Goal: Task Accomplishment & Management: Manage account settings

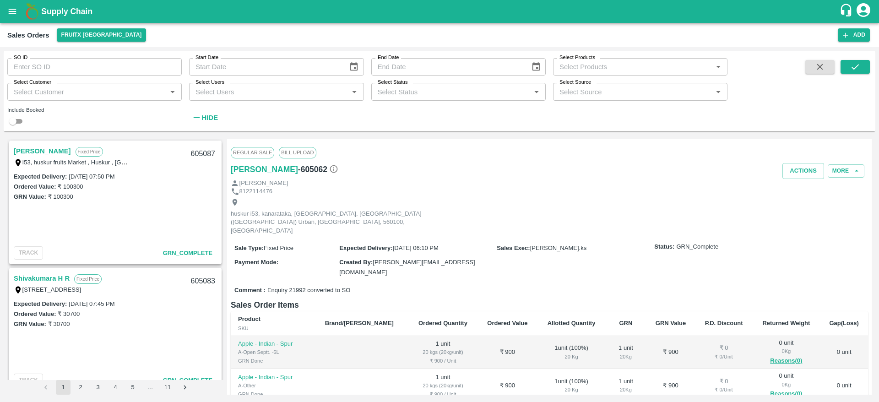
scroll to position [104, 0]
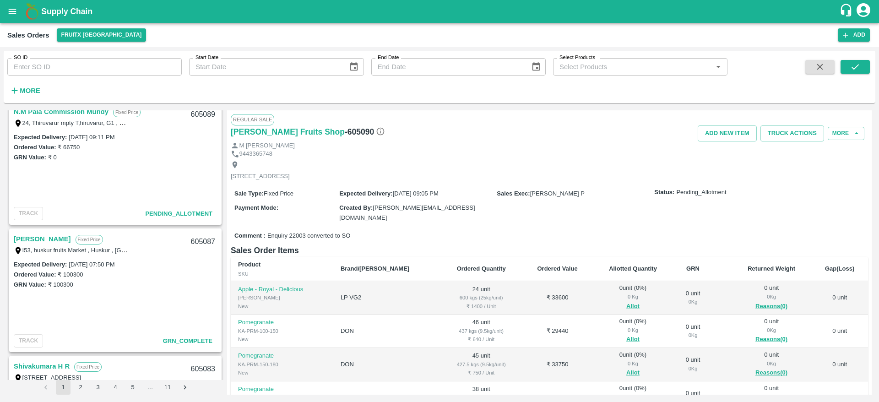
scroll to position [139, 0]
click at [65, 112] on link "N.M Pala Commission Mundy" at bounding box center [61, 111] width 95 height 12
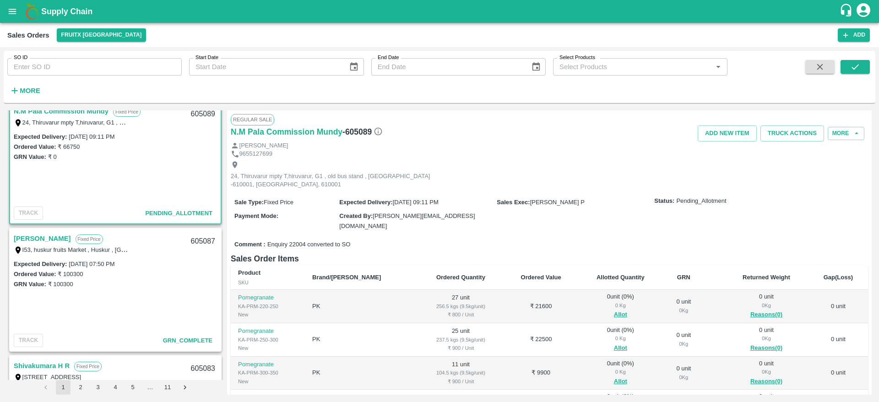
scroll to position [68, 0]
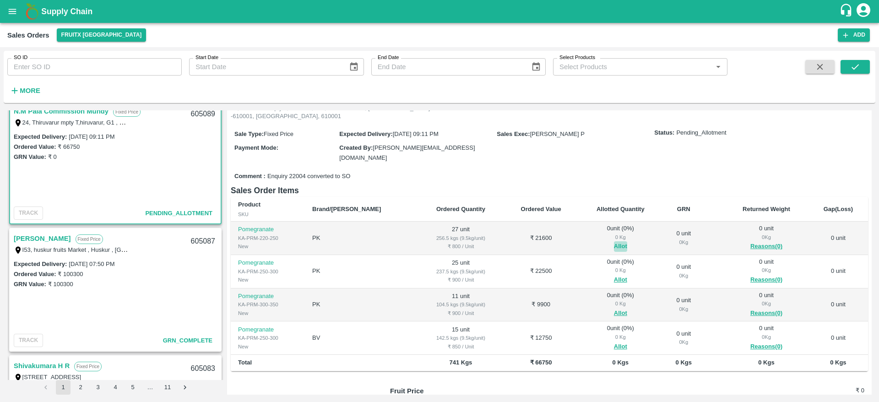
click at [614, 241] on button "Allot" at bounding box center [620, 246] width 13 height 11
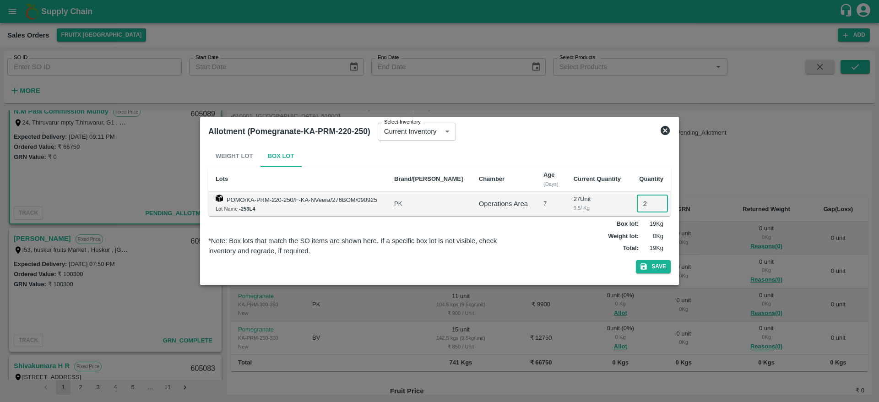
click at [638, 208] on input "2" at bounding box center [652, 203] width 31 height 17
type input "27"
click at [636, 260] on button "Save" at bounding box center [653, 266] width 35 height 13
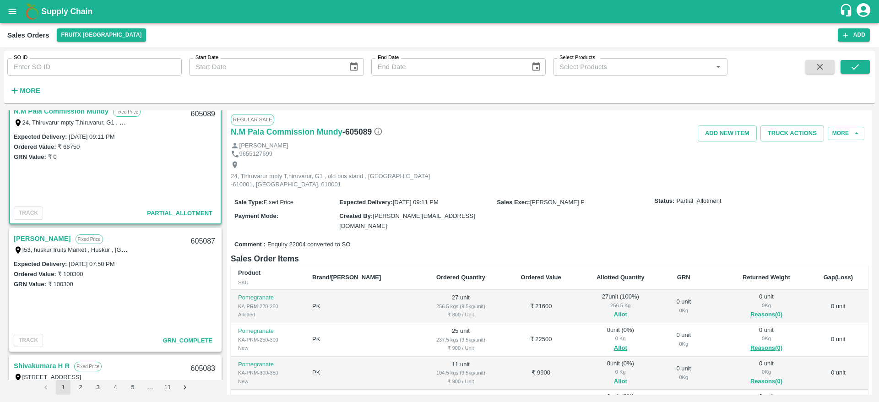
scroll to position [76, 0]
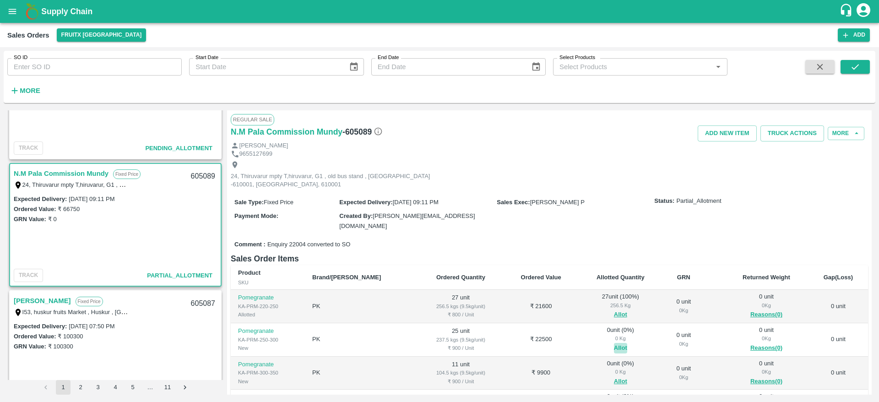
click at [614, 343] on button "Allot" at bounding box center [620, 348] width 13 height 11
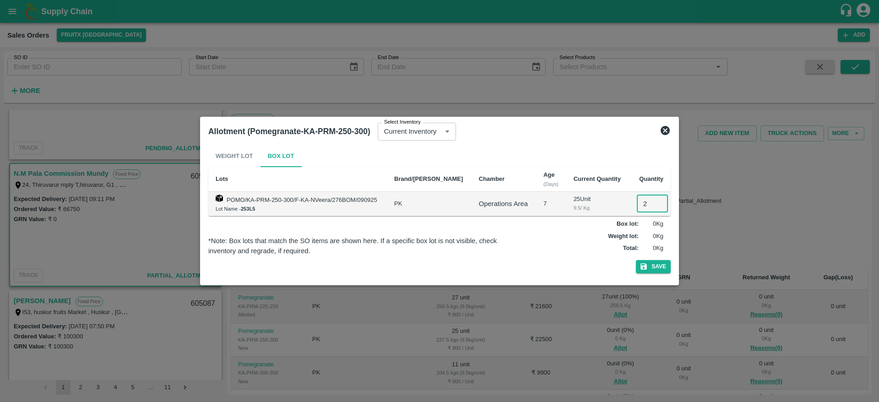
click at [642, 201] on input "2" at bounding box center [652, 203] width 31 height 17
type input "25"
click at [636, 260] on button "Save" at bounding box center [653, 266] width 35 height 13
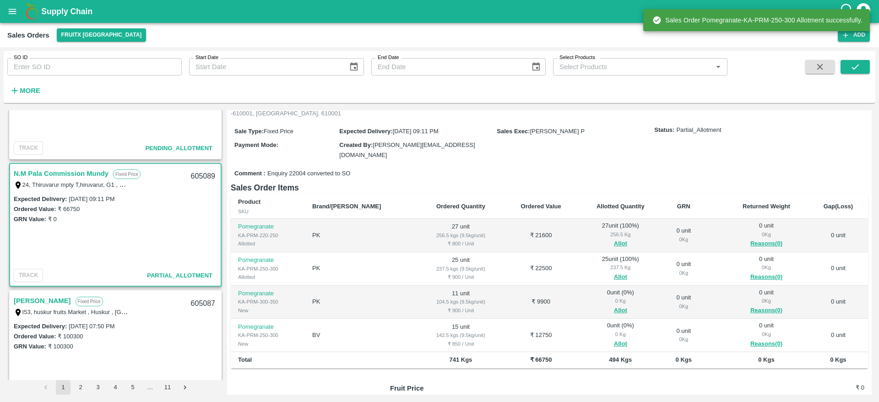
scroll to position [74, 0]
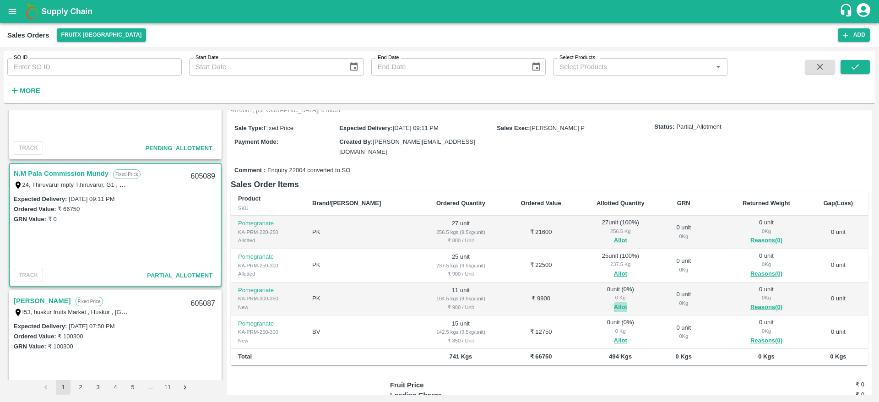
click at [614, 302] on button "Allot" at bounding box center [620, 307] width 13 height 11
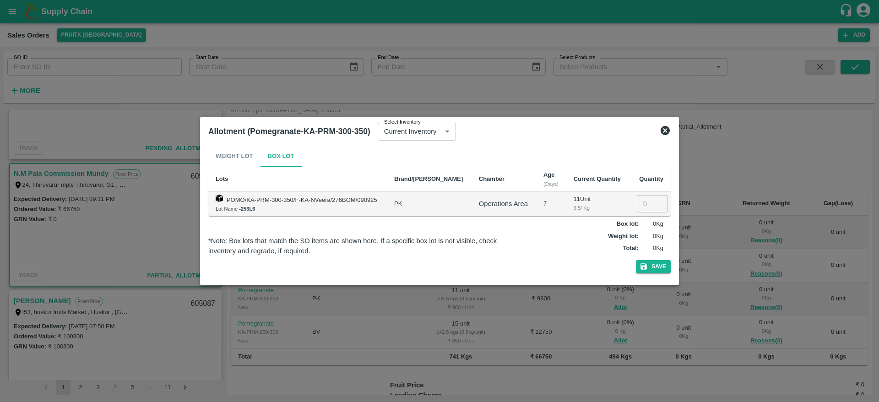
click at [641, 203] on input "number" at bounding box center [652, 203] width 31 height 17
type input "11"
click at [636, 260] on button "Save" at bounding box center [653, 266] width 35 height 13
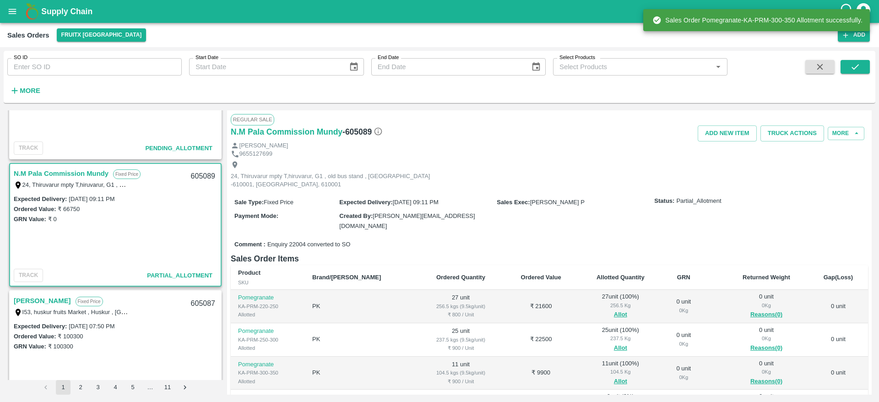
scroll to position [139, 0]
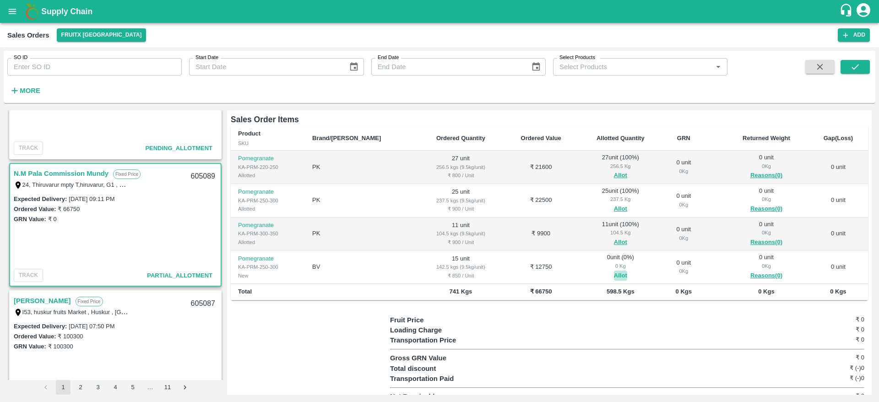
click at [614, 271] on button "Allot" at bounding box center [620, 276] width 13 height 11
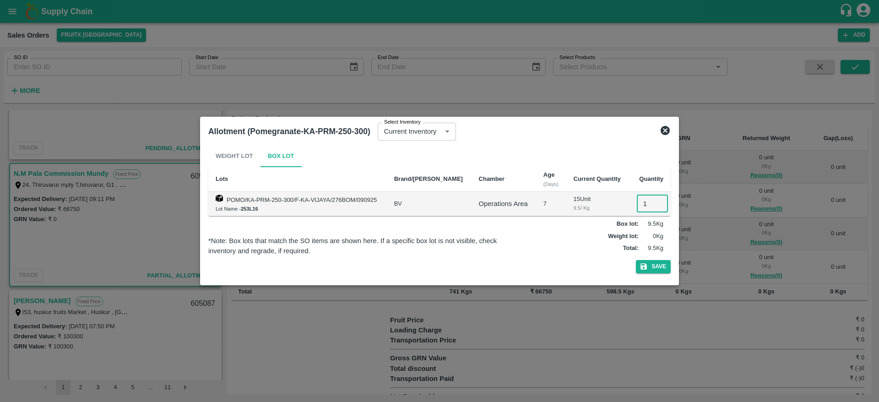
click at [637, 208] on input "1" at bounding box center [652, 203] width 31 height 17
type input "15"
click at [636, 260] on button "Save" at bounding box center [653, 266] width 35 height 13
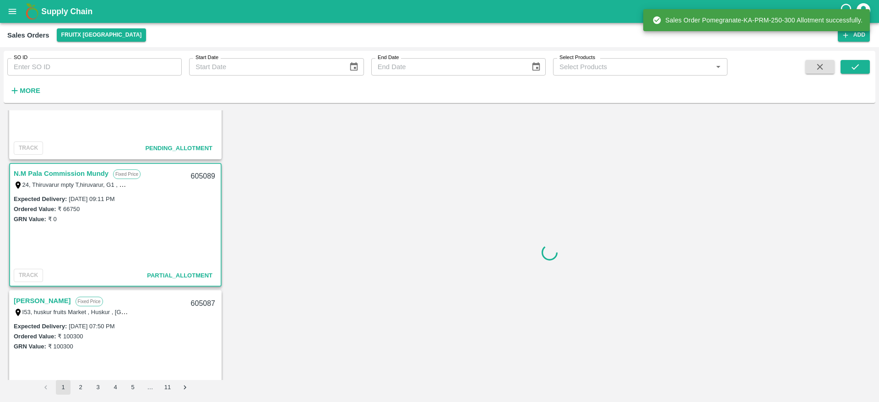
click at [196, 173] on div "605089" at bounding box center [202, 177] width 35 height 22
copy div "605089"
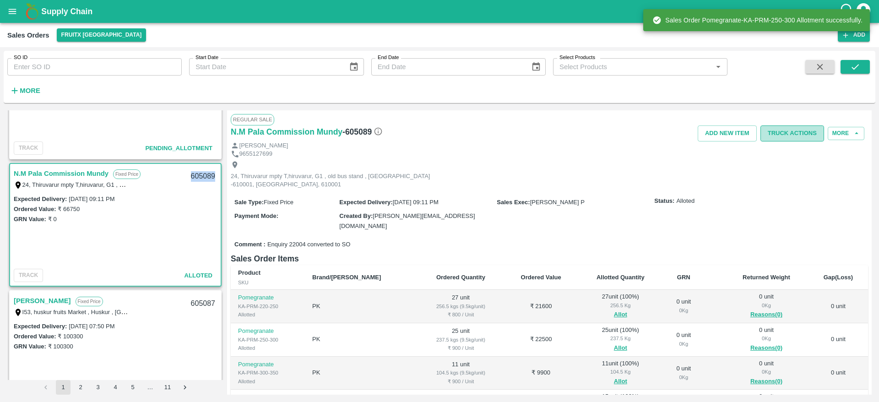
click at [808, 135] on button "Truck Actions" at bounding box center [792, 133] width 64 height 16
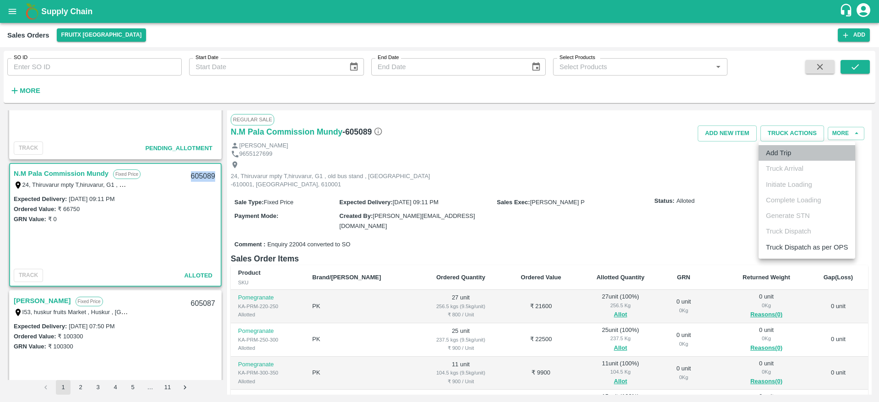
click at [794, 155] on li "Add Trip" at bounding box center [807, 153] width 97 height 16
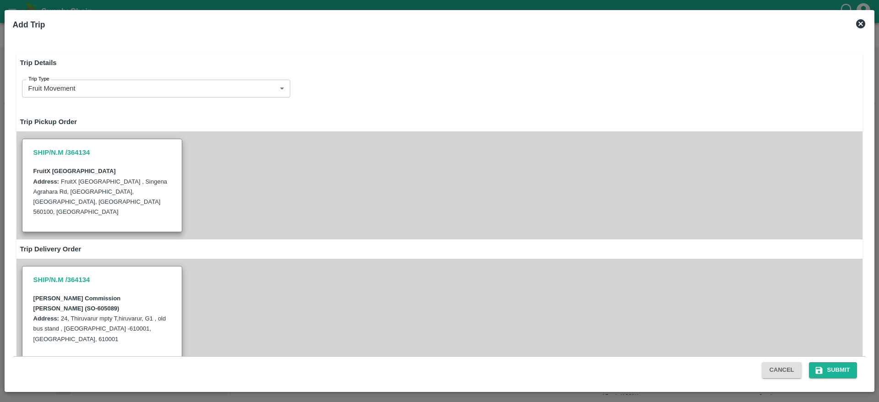
radio input "true"
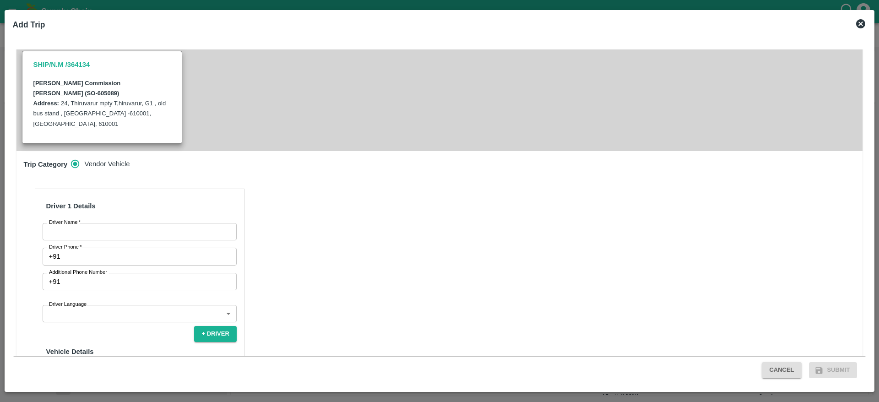
scroll to position [221, 0]
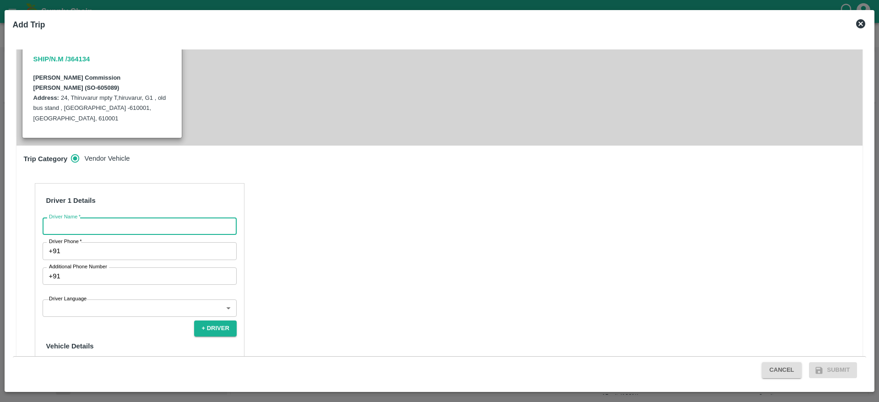
click at [163, 217] on input "Driver Name   *" at bounding box center [140, 225] width 194 height 17
type input "N.M Fruits"
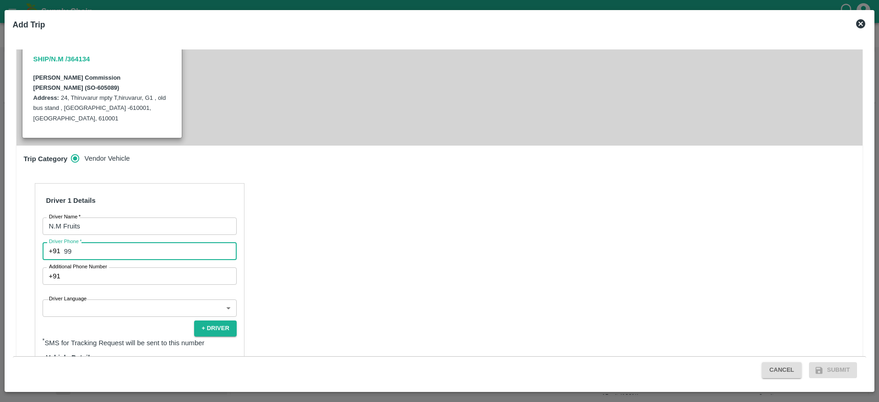
type input "9916929498"
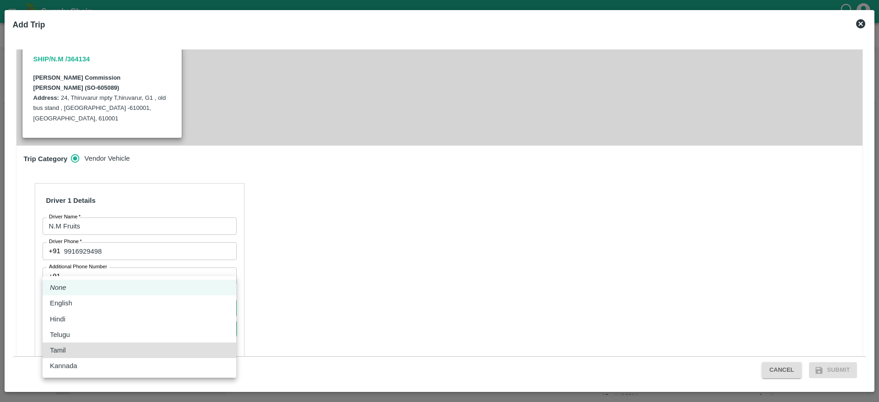
type input "ta"
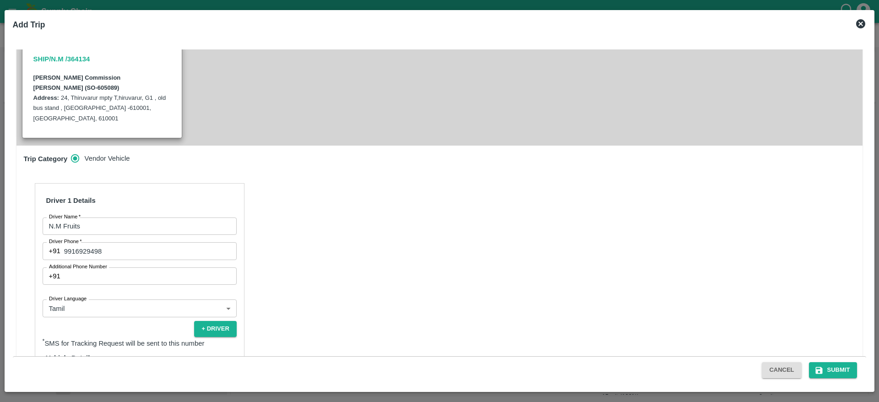
type input "TN88AZ3720"
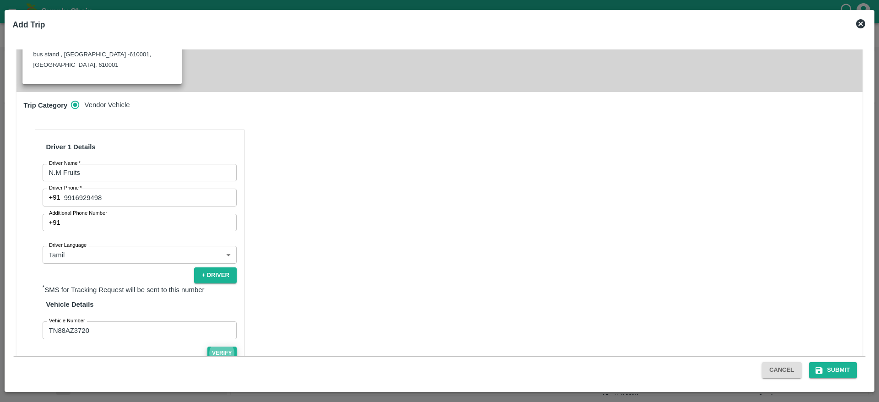
click at [207, 347] on button "Verify" at bounding box center [221, 353] width 29 height 13
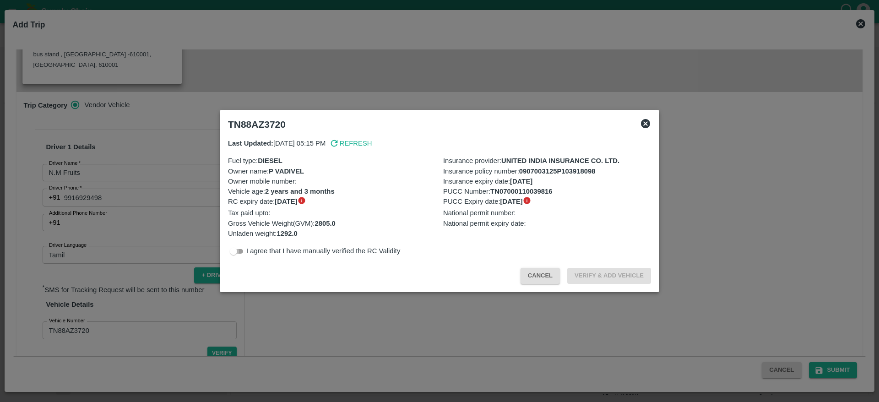
click at [241, 254] on input "checkbox" at bounding box center [233, 251] width 33 height 11
checkbox input "true"
click at [610, 281] on button "Verify & Add Vehicle" at bounding box center [609, 276] width 84 height 16
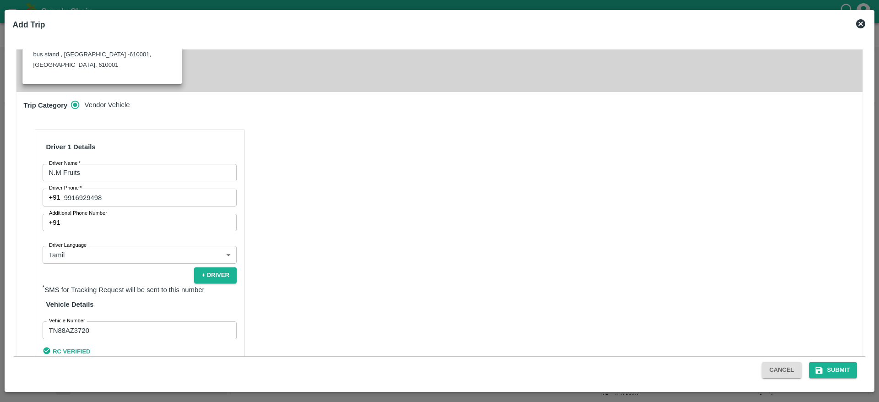
scroll to position [271, 0]
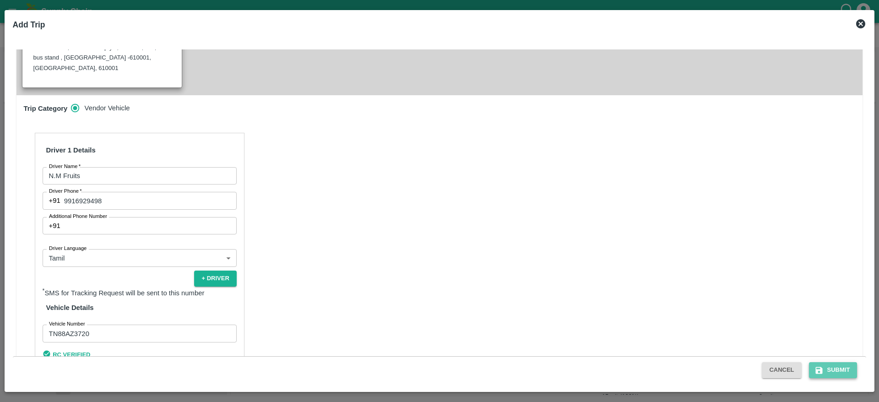
click at [845, 368] on button "Submit" at bounding box center [833, 370] width 49 height 16
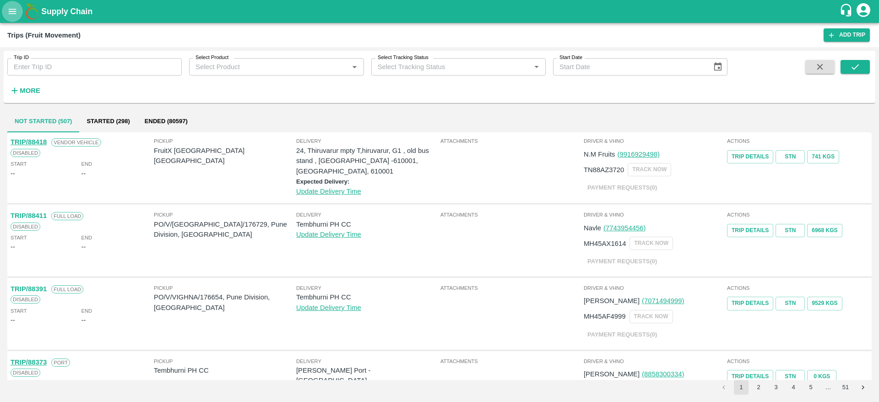
click at [9, 19] on button "open drawer" at bounding box center [12, 11] width 21 height 21
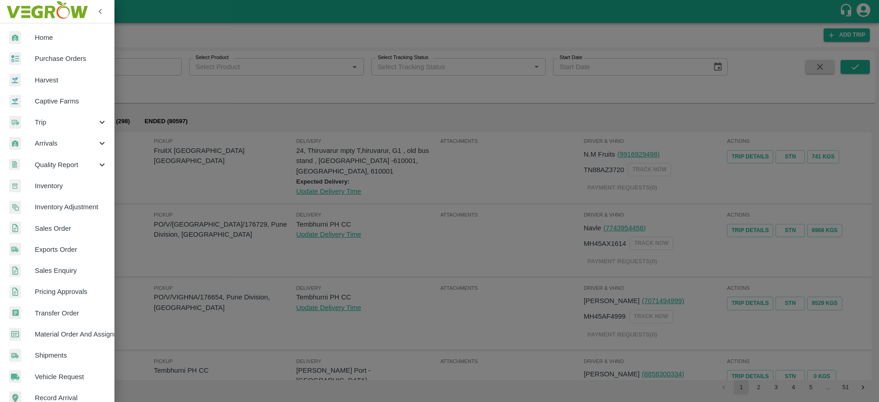
click at [50, 231] on span "Sales Order" at bounding box center [71, 228] width 72 height 10
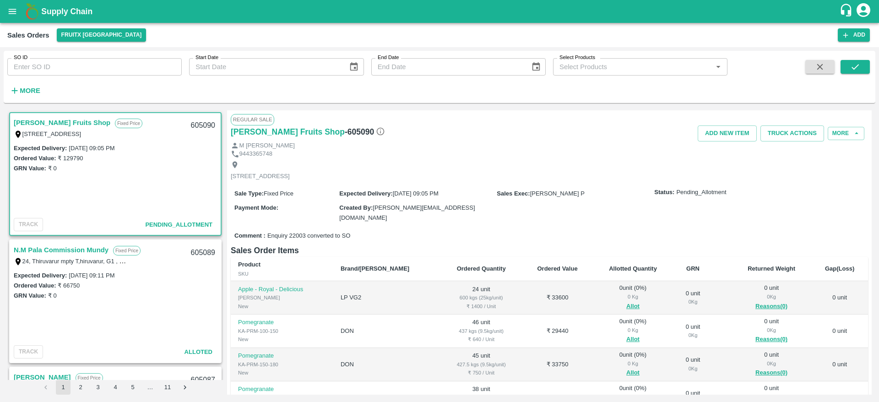
click at [72, 245] on link "N.M Pala Commission Mundy" at bounding box center [61, 250] width 95 height 12
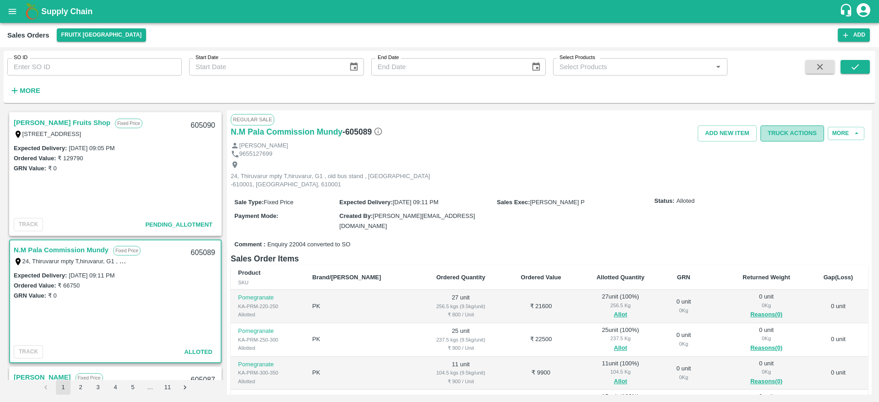
click at [797, 131] on button "Truck Actions" at bounding box center [792, 133] width 64 height 16
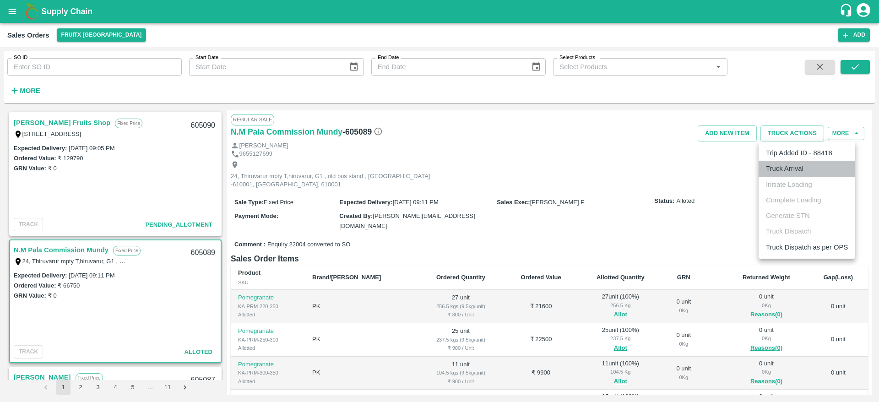
click at [787, 173] on li "Truck Arrival" at bounding box center [807, 169] width 97 height 16
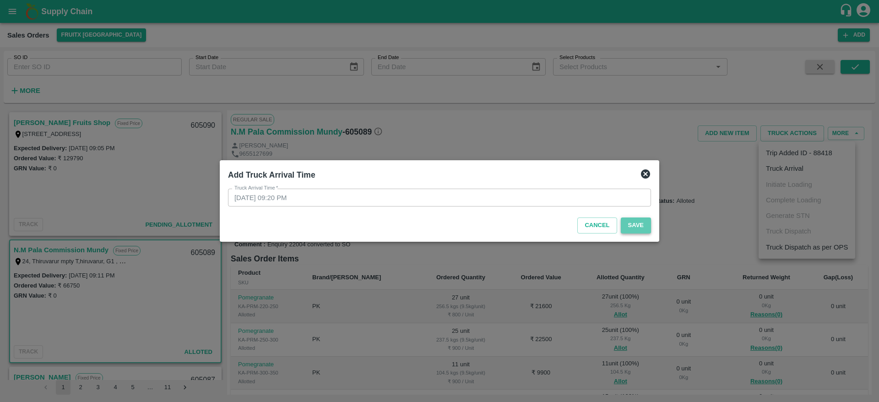
click at [638, 220] on button "Save" at bounding box center [636, 225] width 30 height 16
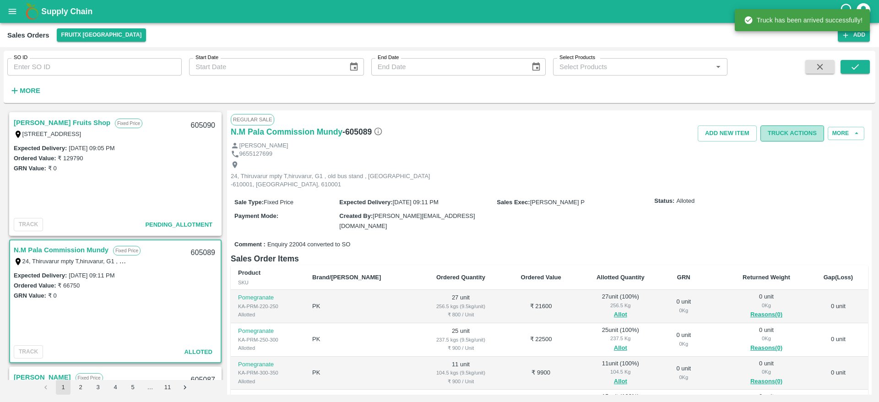
click at [783, 139] on button "Truck Actions" at bounding box center [792, 133] width 64 height 16
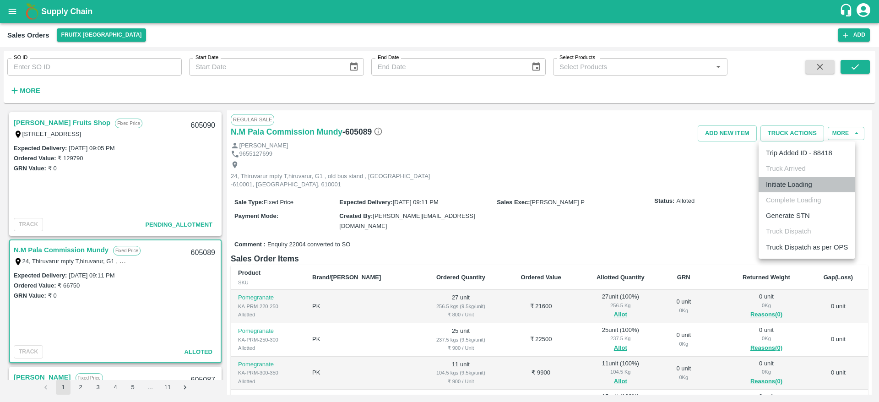
click at [771, 181] on li "Initiate Loading" at bounding box center [807, 185] width 97 height 16
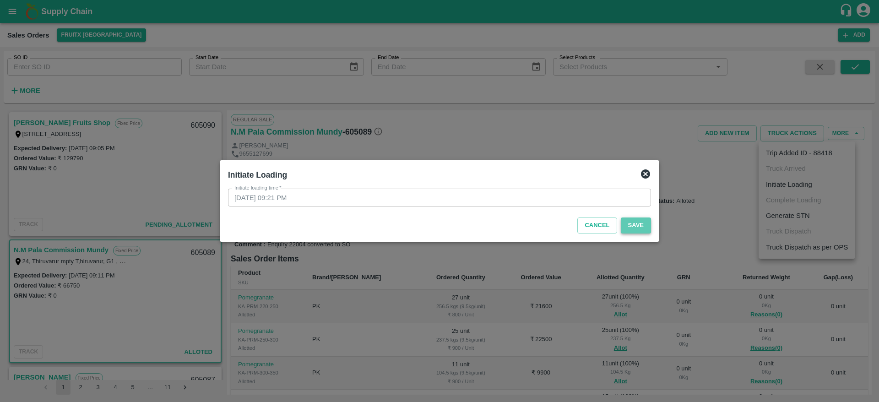
click at [637, 225] on button "Save" at bounding box center [636, 225] width 30 height 16
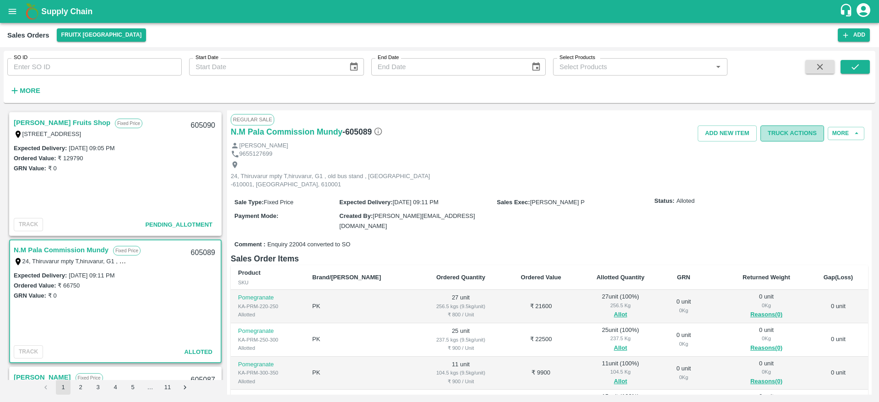
click at [795, 136] on button "Truck Actions" at bounding box center [792, 133] width 64 height 16
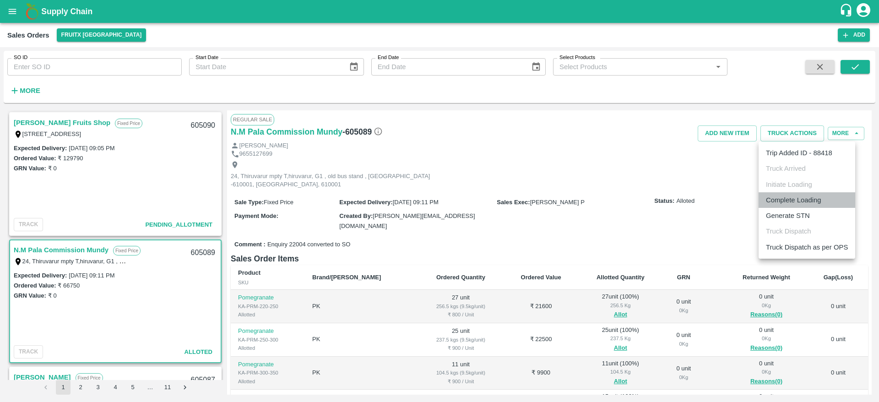
click at [792, 199] on li "Complete Loading" at bounding box center [807, 200] width 97 height 16
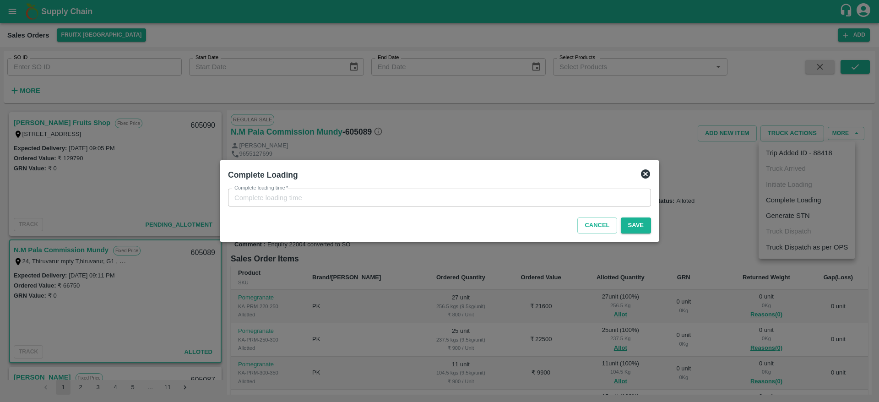
type input "16/09/2025 09:21 PM"
click at [645, 223] on button "Save" at bounding box center [636, 225] width 30 height 16
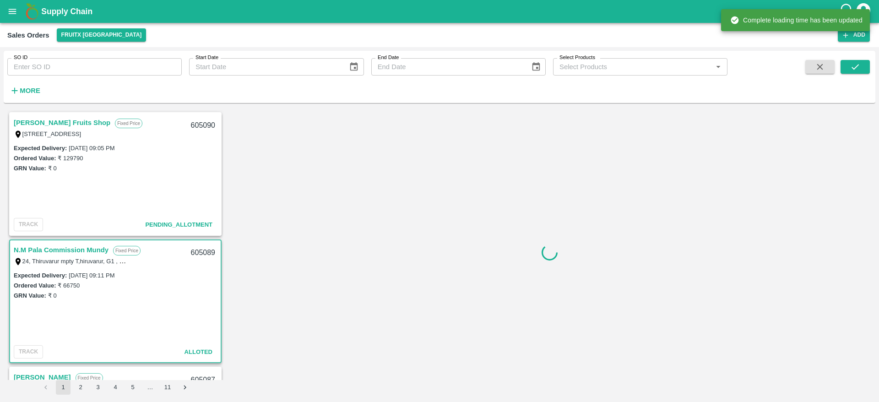
click at [645, 223] on div at bounding box center [549, 252] width 645 height 284
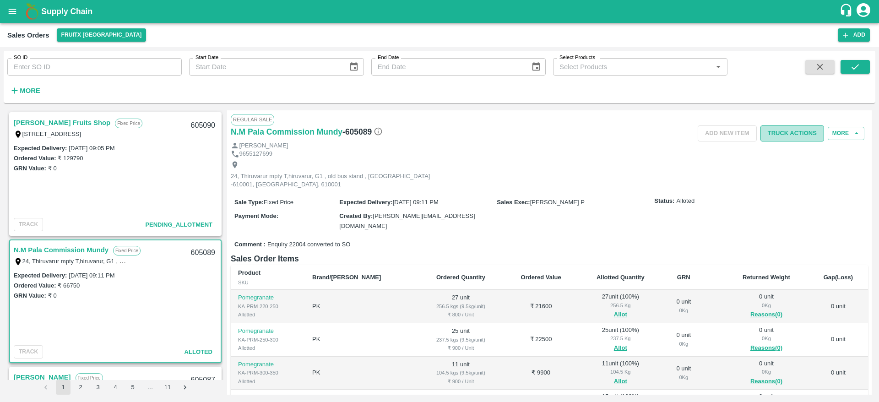
click at [784, 129] on button "Truck Actions" at bounding box center [792, 133] width 64 height 16
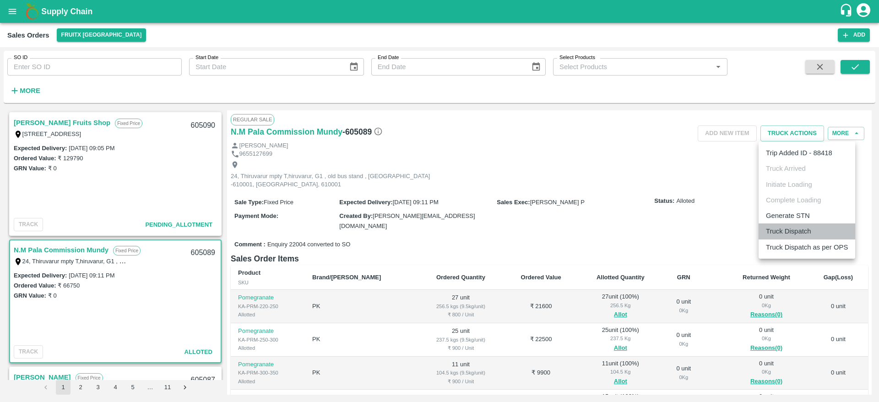
click at [788, 227] on li "Truck Dispatch" at bounding box center [807, 231] width 97 height 16
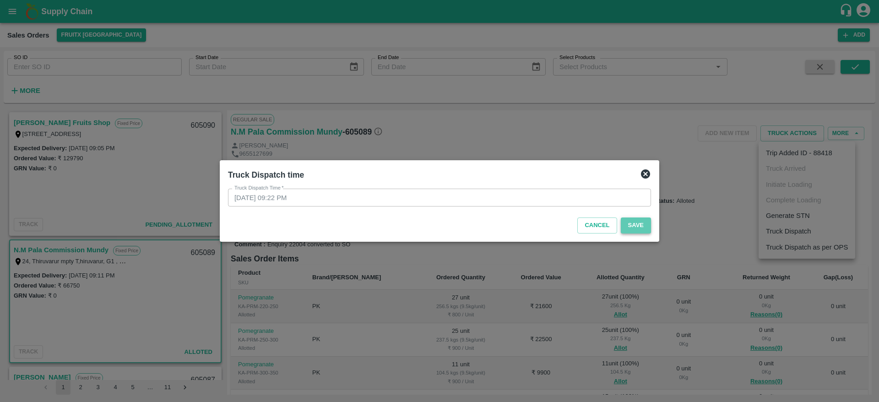
click at [643, 231] on button "Save" at bounding box center [636, 225] width 30 height 16
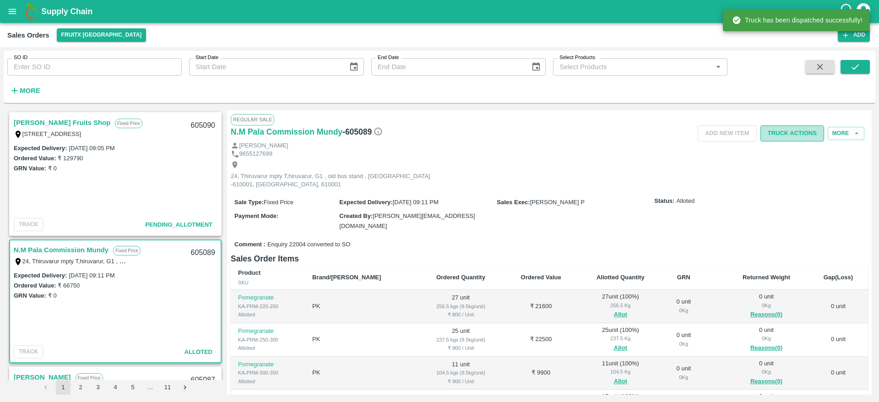
click at [786, 130] on button "Truck Actions" at bounding box center [792, 133] width 64 height 16
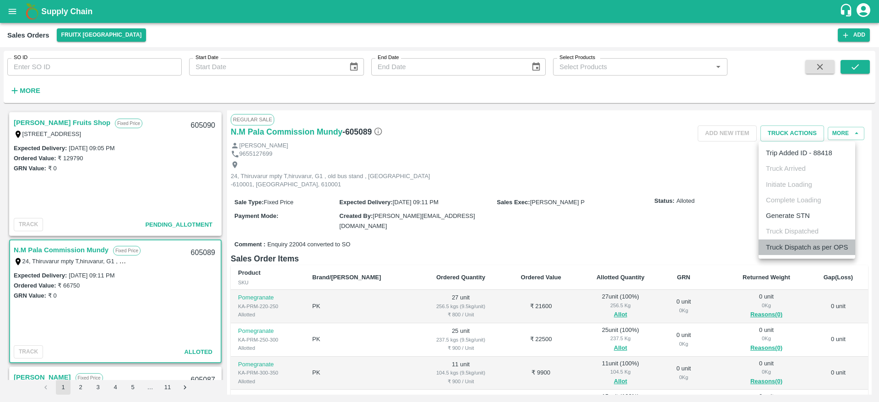
click at [791, 248] on li "Truck Dispatch as per OPS" at bounding box center [807, 247] width 97 height 16
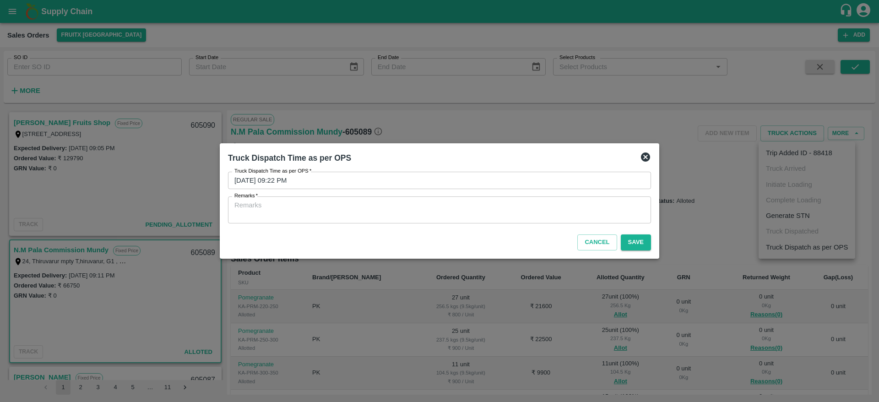
click at [597, 209] on textarea "Remarks   *" at bounding box center [439, 210] width 410 height 19
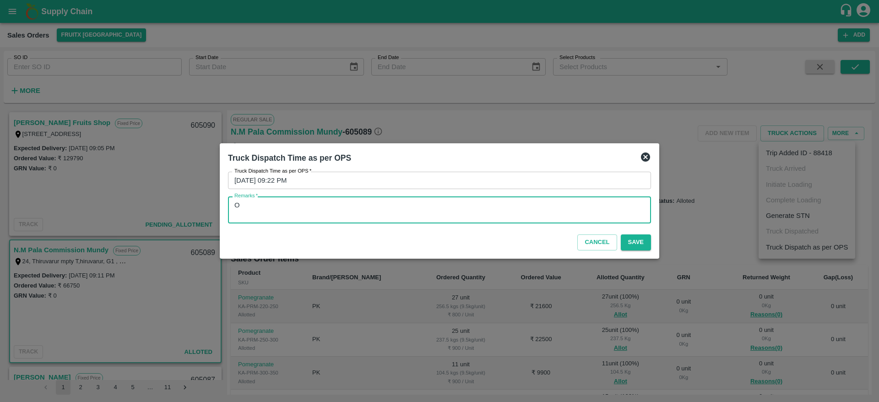
click at [597, 209] on textarea "O" at bounding box center [439, 210] width 410 height 19
type textarea "OTD"
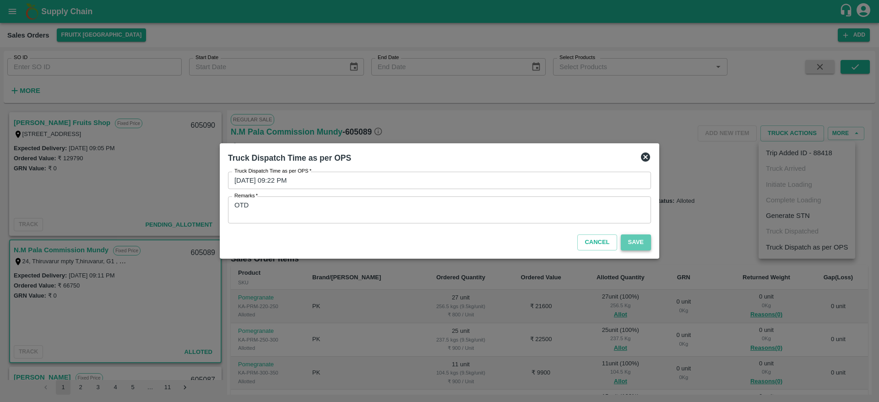
click at [640, 240] on button "Save" at bounding box center [636, 242] width 30 height 16
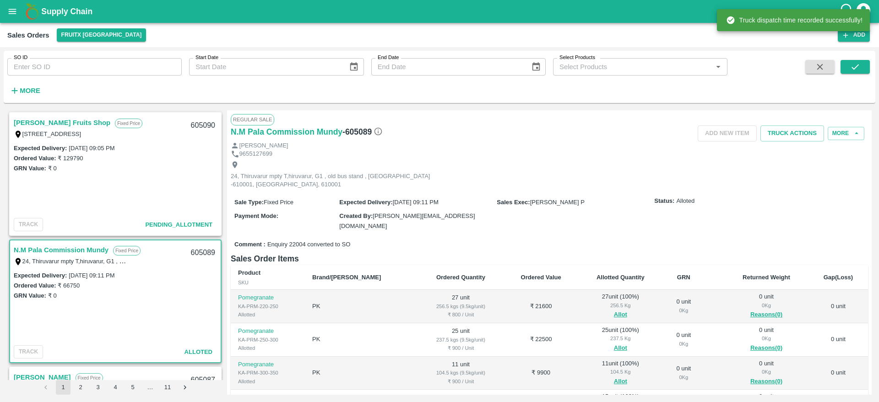
click at [196, 252] on div "605089" at bounding box center [202, 253] width 35 height 22
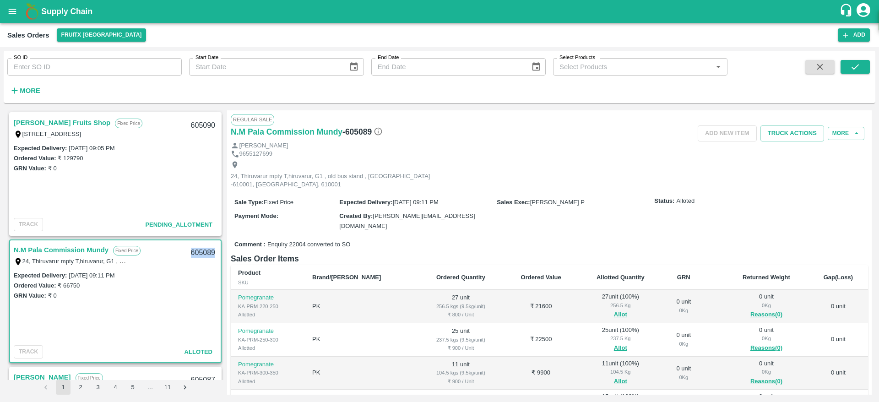
click at [196, 252] on div "605089" at bounding box center [202, 253] width 35 height 22
copy div "605089"
click at [71, 121] on link "[PERSON_NAME] Fruits Shop" at bounding box center [62, 123] width 97 height 12
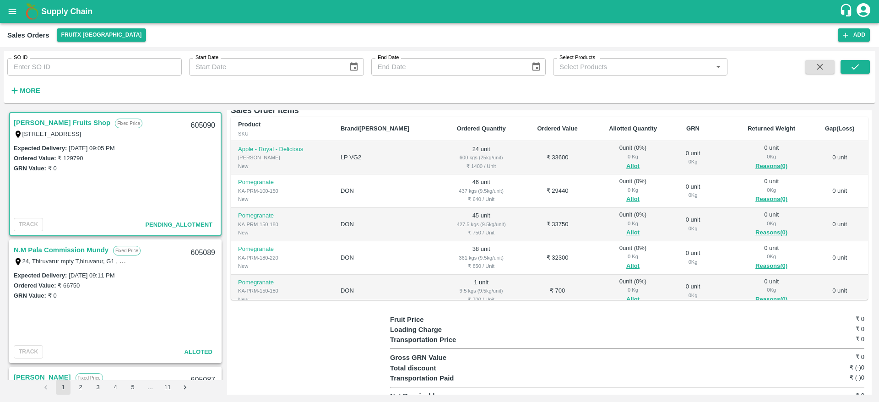
scroll to position [119, 0]
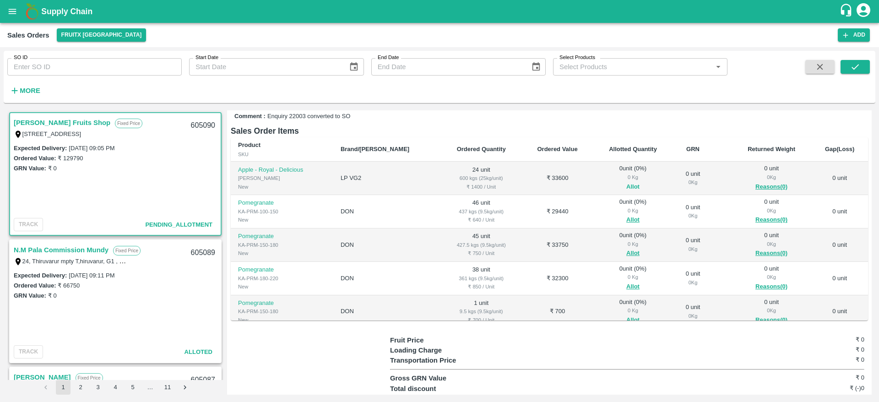
click at [626, 182] on button "Allot" at bounding box center [632, 187] width 13 height 11
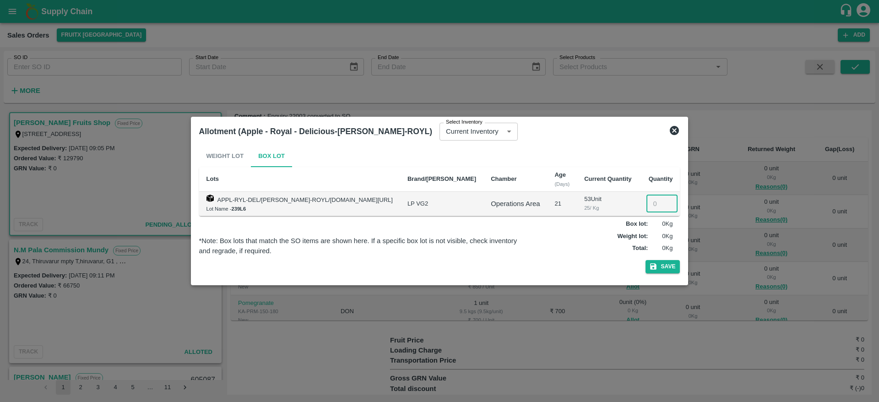
click at [646, 203] on input "number" at bounding box center [661, 203] width 31 height 17
type input "24"
click at [646, 260] on button "Save" at bounding box center [663, 266] width 35 height 13
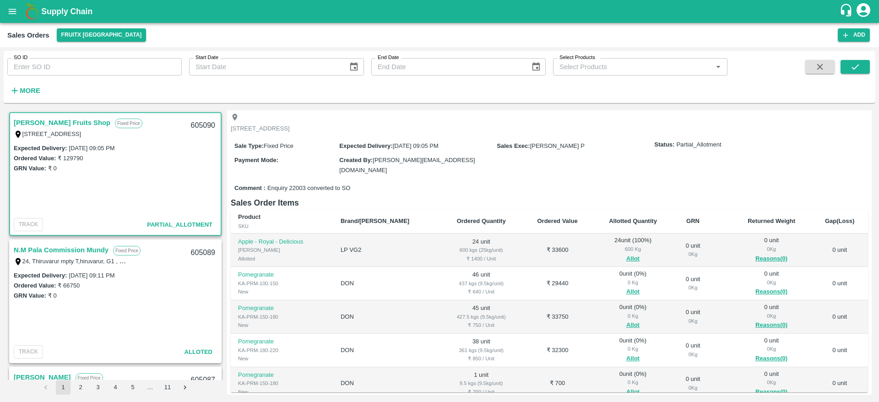
scroll to position [47, 0]
click at [626, 288] on button "Allot" at bounding box center [632, 293] width 13 height 11
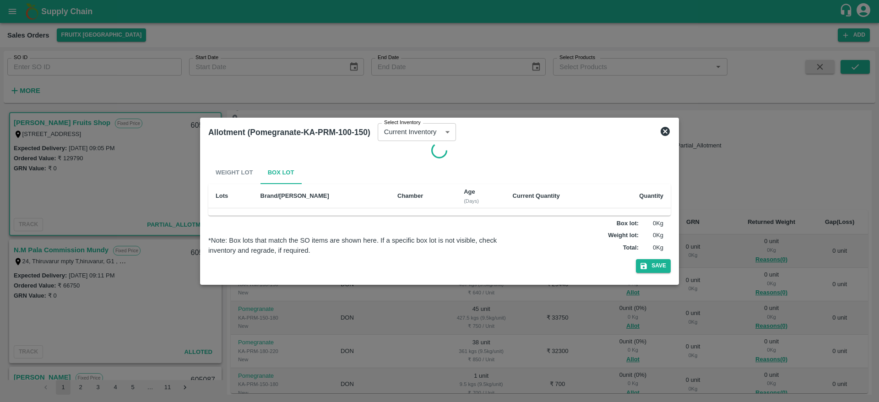
click at [668, 134] on icon at bounding box center [665, 131] width 9 height 9
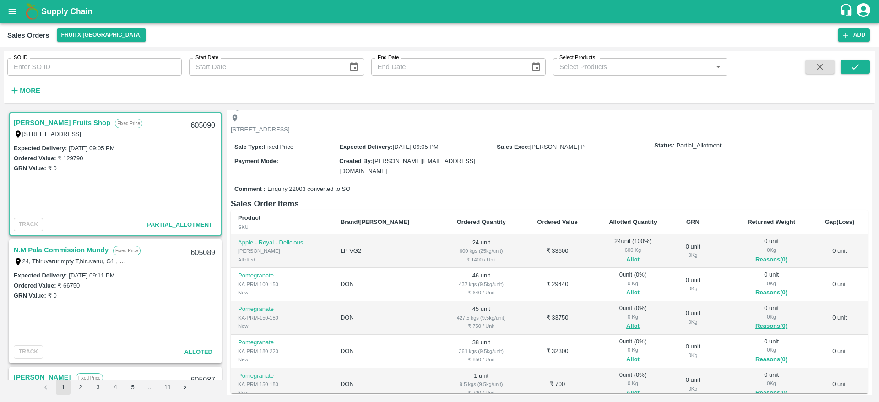
scroll to position [0, 0]
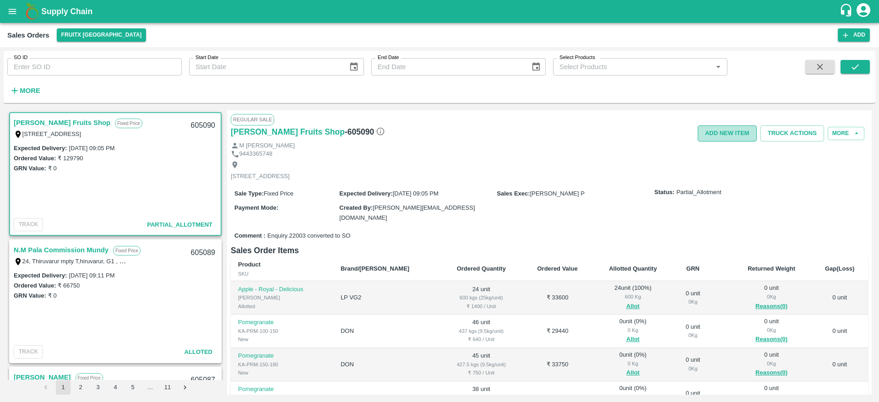
click at [733, 137] on button "Add NEW ITEM" at bounding box center [727, 133] width 59 height 16
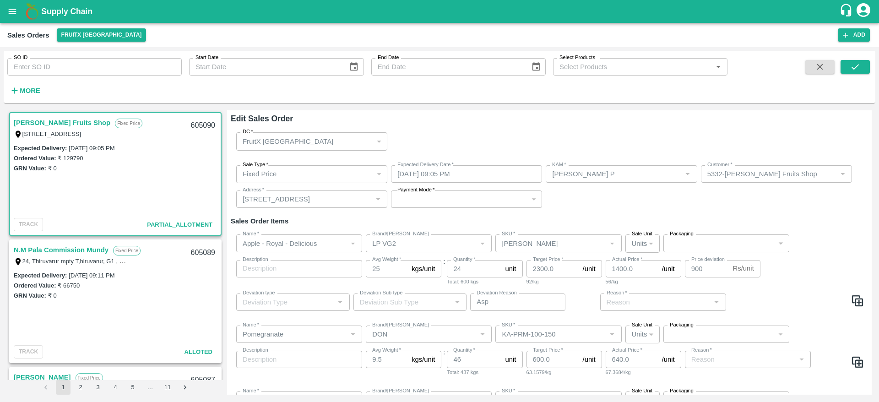
type input "[PERSON_NAME] P"
type input "5332-Syed Ibrahim Fruits Shop"
type input "[STREET_ADDRESS]"
type input "Apple - Royal - Delicious"
type input "LP VG2"
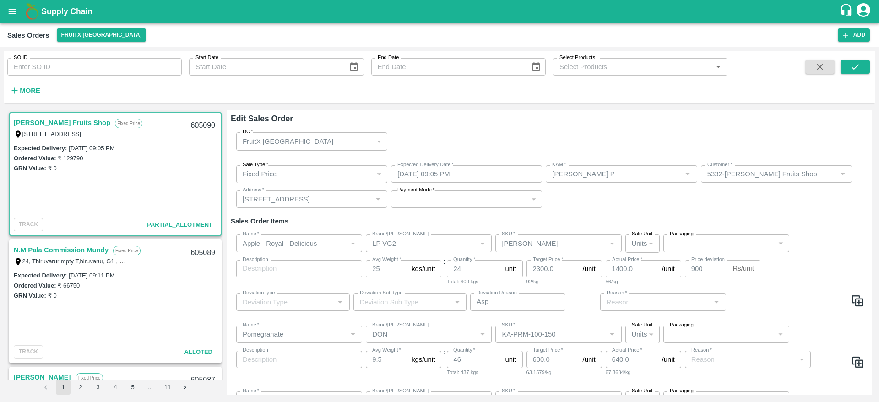
type input "[PERSON_NAME]"
type input "Pomegranate"
type input "DON"
type input "KA-PRM-100-150"
type input "Pomegranate"
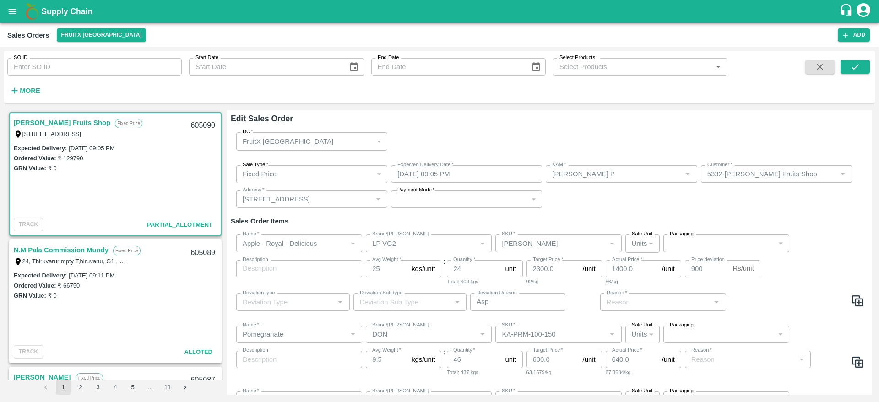
type input "DON"
type input "KA-PRM-150-180"
type input "Pomegranate"
type input "DON"
type input "KA-PRM-180-220"
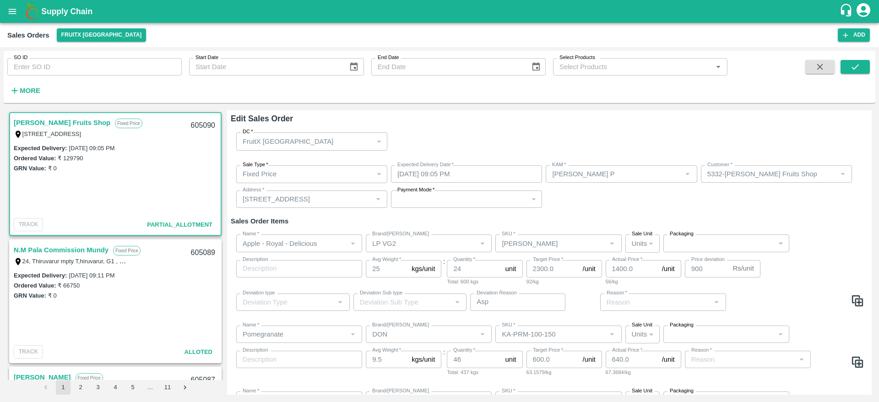
type input "Pomegranate"
type input "DON"
type input "KA-PRM-150-180"
type input "Demand"
type input "Market Dynamics (Fixed)"
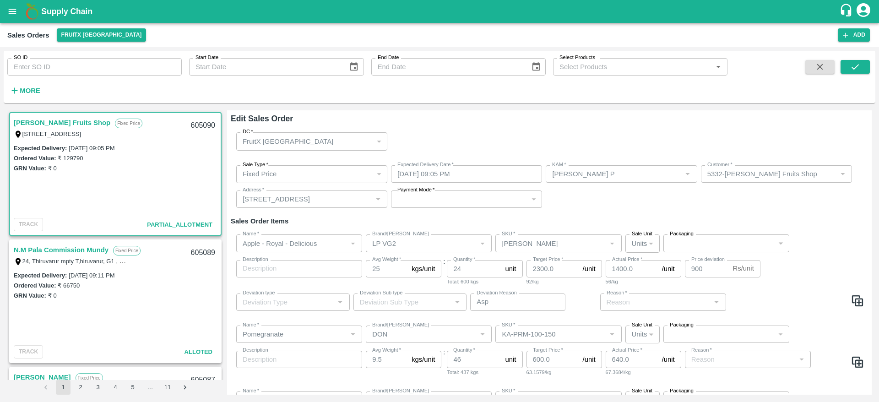
type input "Demand"
type input "Market Dynamics (Fixed)"
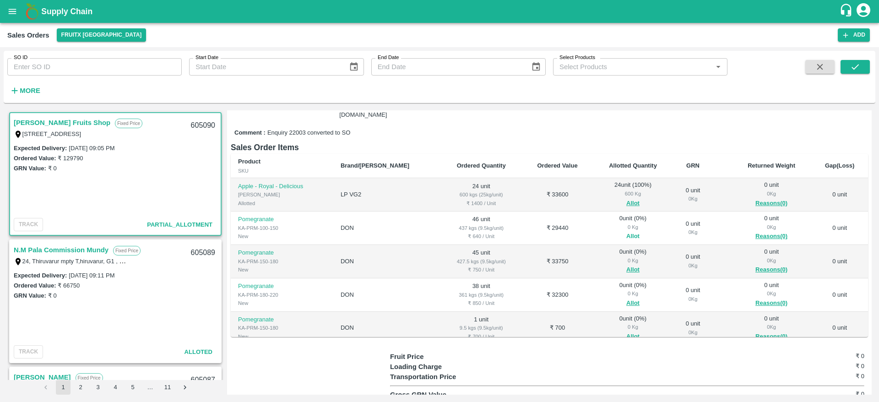
click at [626, 231] on button "Allot" at bounding box center [632, 236] width 13 height 11
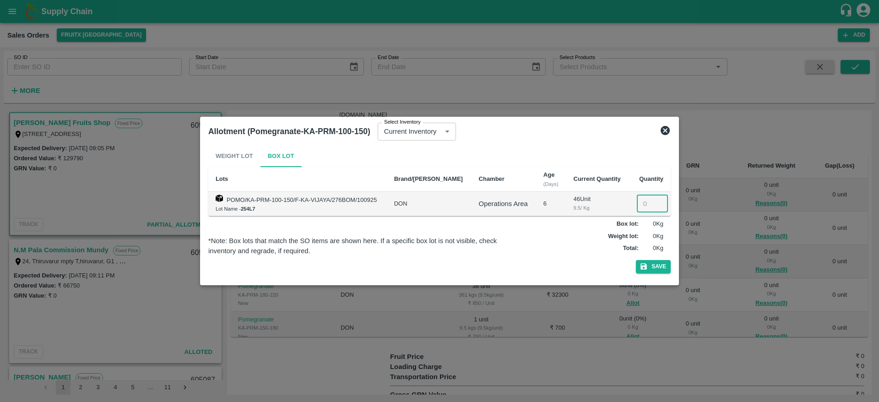
click at [641, 207] on input "number" at bounding box center [652, 203] width 31 height 17
type input "46"
click at [636, 260] on button "Save" at bounding box center [653, 266] width 35 height 13
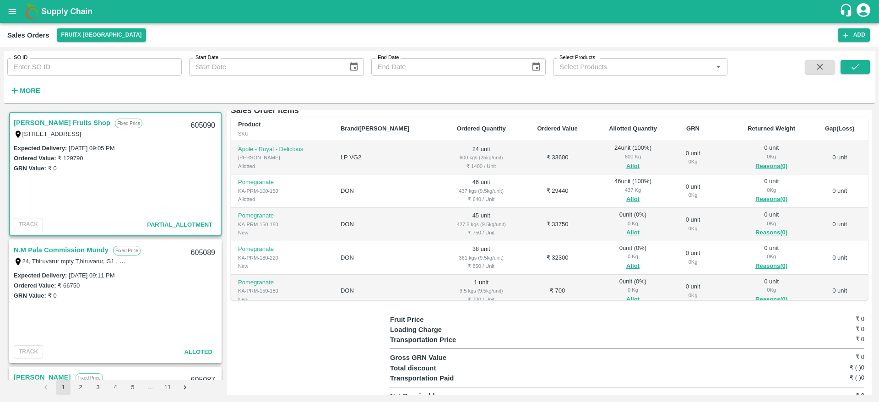
scroll to position [24, 0]
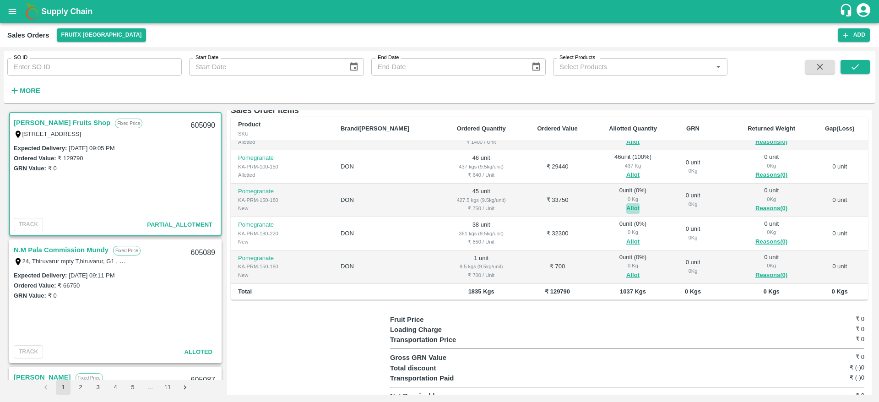
click at [626, 203] on button "Allot" at bounding box center [632, 208] width 13 height 11
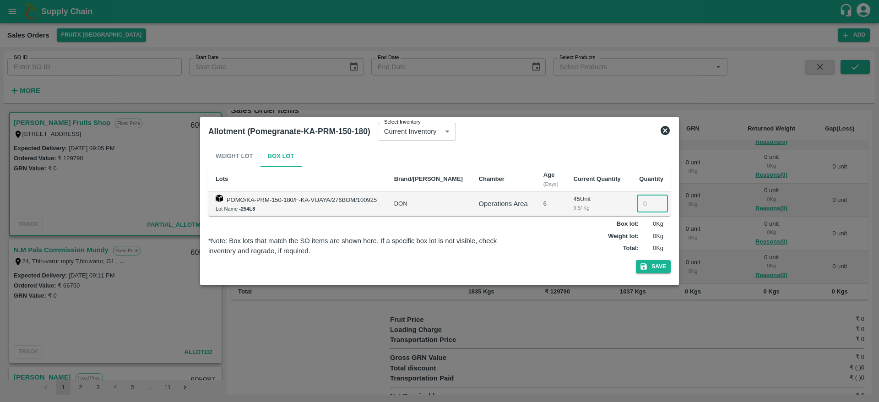
click at [640, 208] on input "number" at bounding box center [652, 203] width 31 height 17
type input "45"
click at [636, 260] on button "Save" at bounding box center [653, 266] width 35 height 13
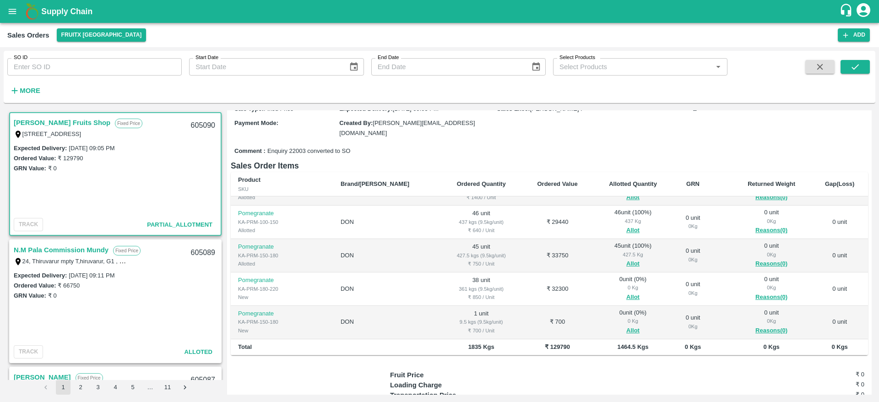
scroll to position [85, 0]
click at [626, 292] on button "Allot" at bounding box center [632, 297] width 13 height 11
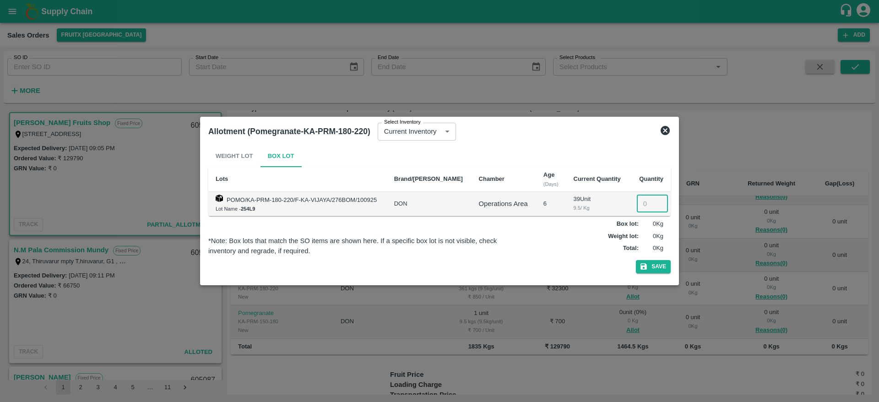
click at [639, 201] on input "number" at bounding box center [652, 203] width 31 height 17
type input "38"
click at [636, 260] on button "Save" at bounding box center [653, 266] width 35 height 13
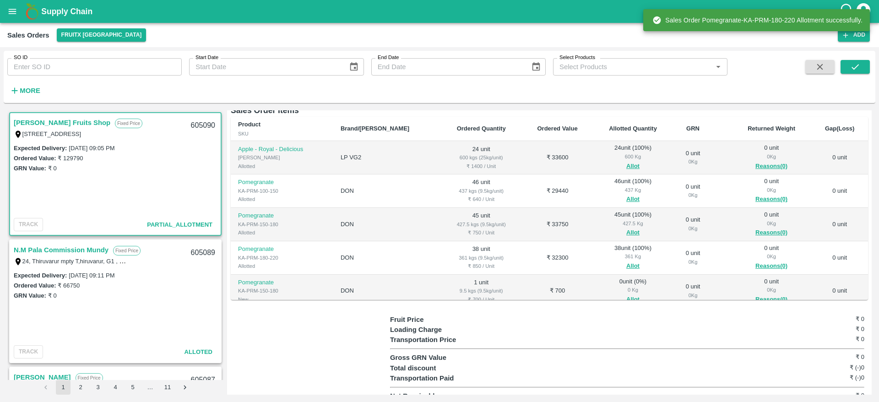
scroll to position [24, 0]
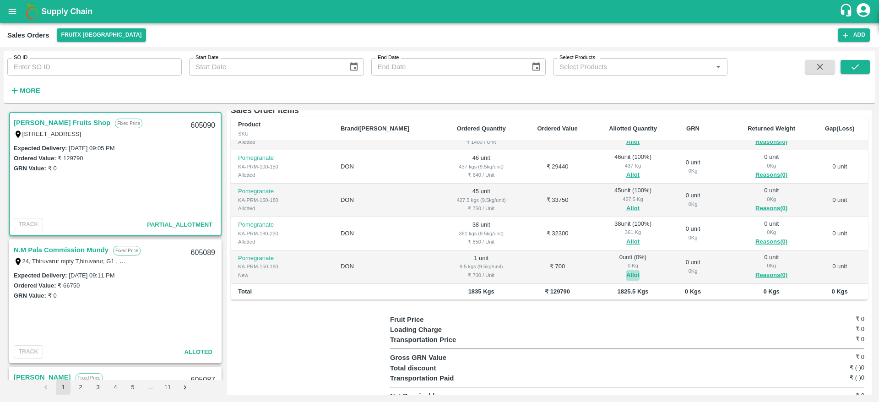
click at [626, 270] on button "Allot" at bounding box center [632, 275] width 13 height 11
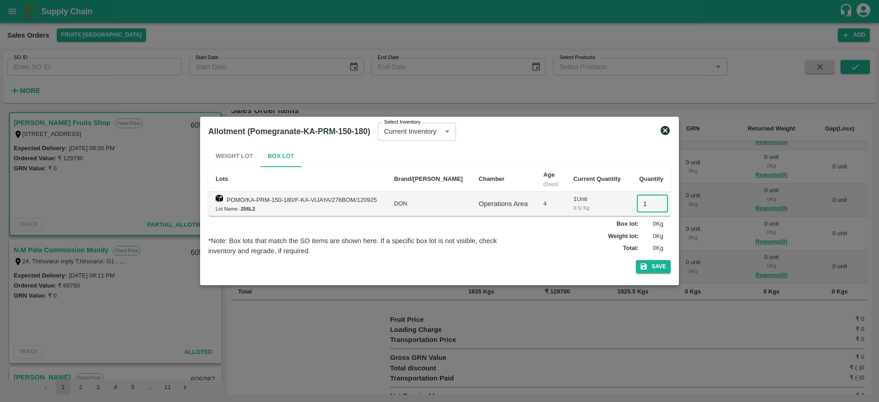
click at [644, 206] on input "1" at bounding box center [652, 203] width 31 height 17
type input "1"
click at [636, 260] on button "Save" at bounding box center [653, 266] width 35 height 13
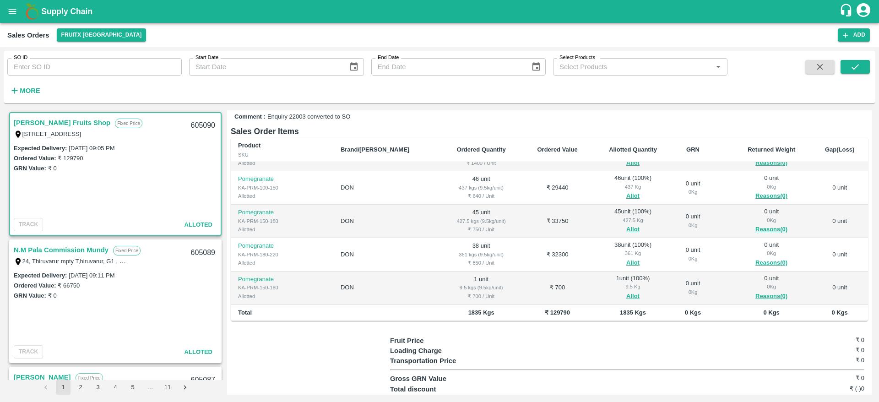
click at [198, 125] on div "605090" at bounding box center [202, 126] width 35 height 22
copy div "605090"
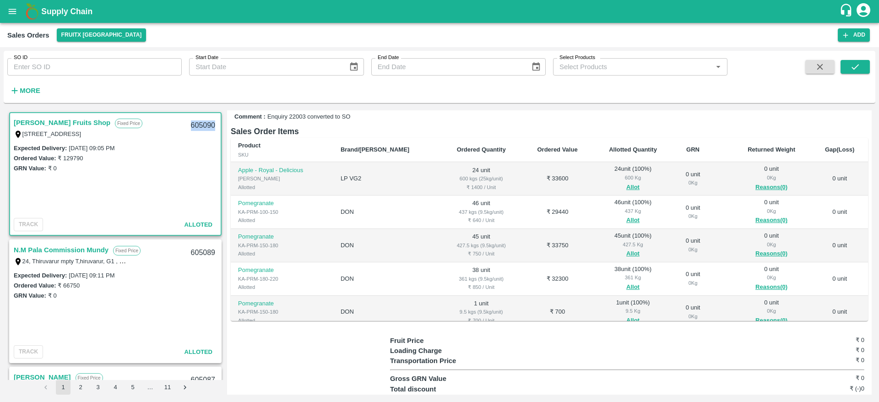
scroll to position [0, 0]
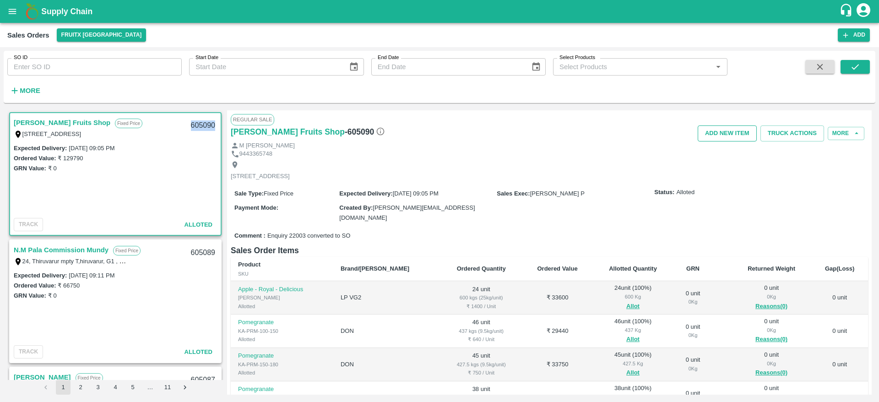
click at [727, 135] on button "Add NEW ITEM" at bounding box center [727, 133] width 59 height 16
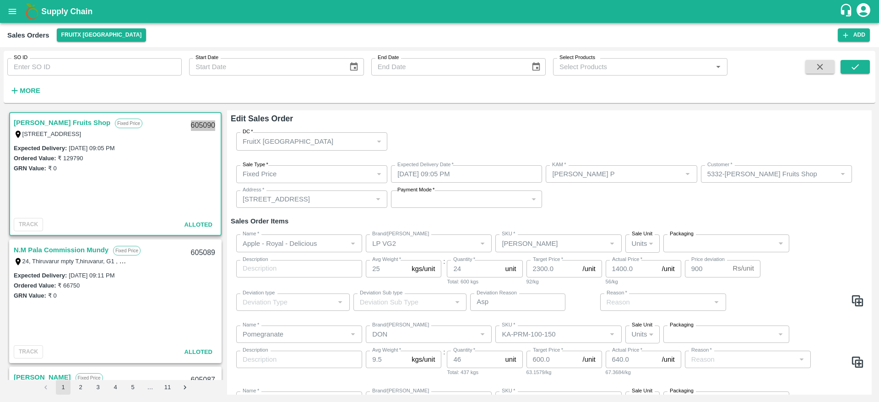
type input "Demand"
type input "Market Dynamics (Fixed)"
type input "Demand"
type input "Market Dynamics (Fixed)"
click at [852, 303] on img at bounding box center [858, 301] width 14 height 14
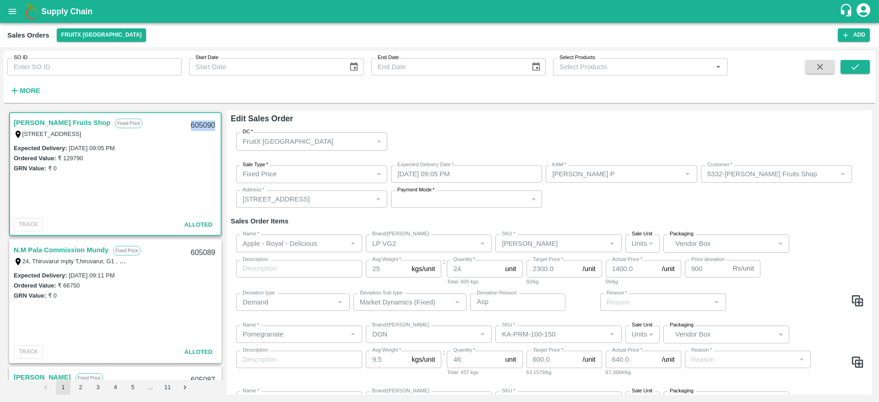
type input "Apple - Royal - Delicious"
type input "LP VG2"
type input "[PERSON_NAME]"
type input "25"
type input "24"
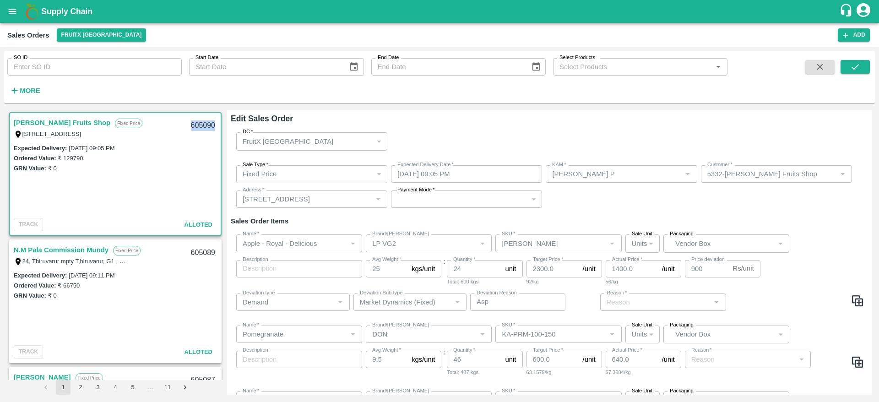
type input "KA-PRM-100-150"
type input "46"
type input "600.0"
type input "640.0"
type input "KA-PRM-150-180"
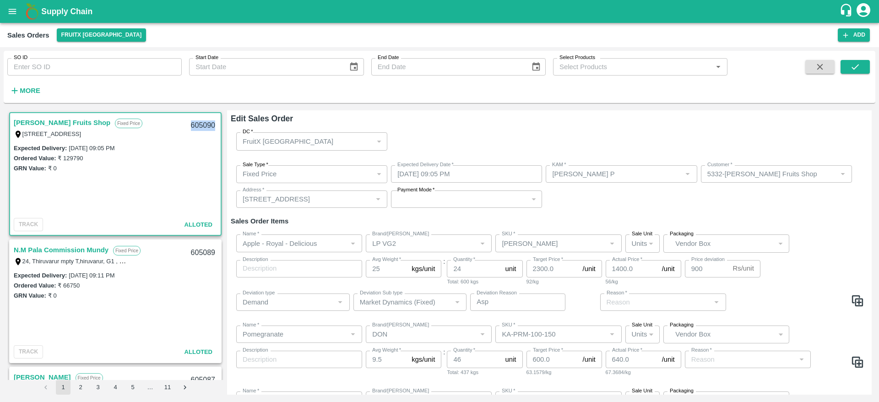
type input "45"
type input "700.0"
type input "750.0"
type input "KA-PRM-180-220"
type input "38"
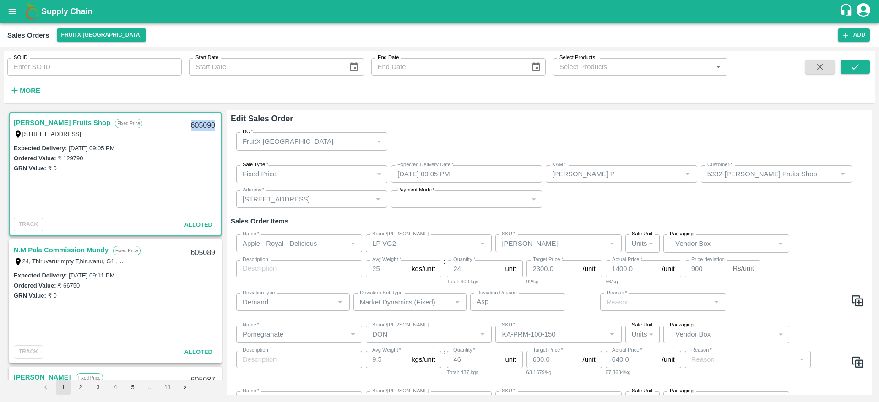
type input "800.0"
type input "850.0"
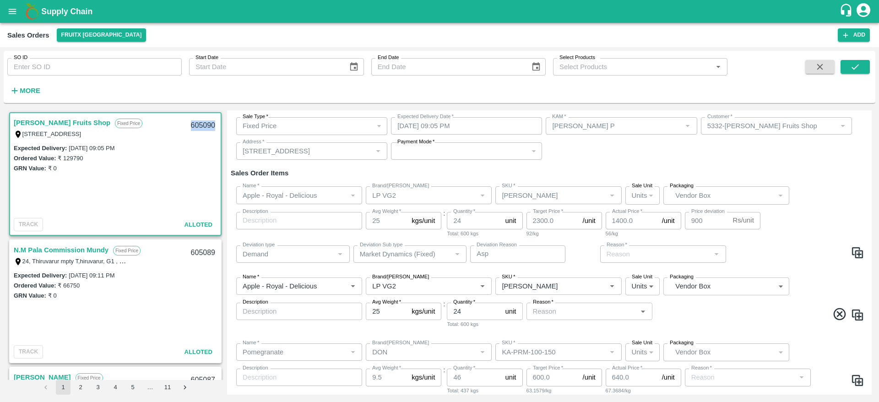
scroll to position [88, 0]
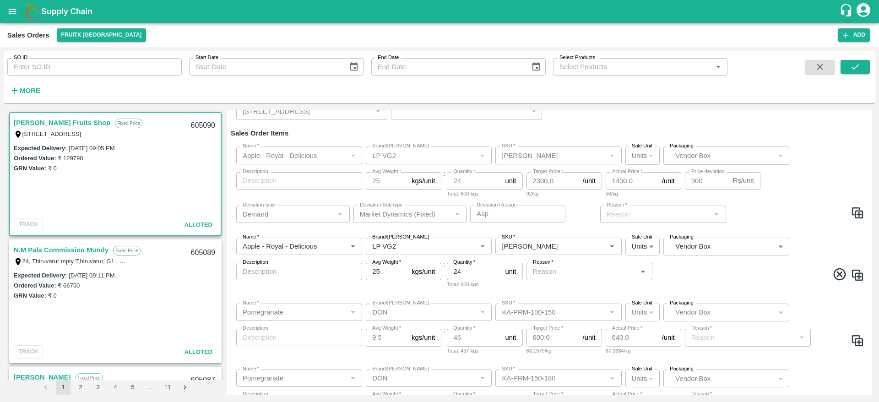
click at [387, 267] on input "25" at bounding box center [387, 271] width 42 height 17
type input "20"
click at [574, 243] on input "SKU   *" at bounding box center [544, 246] width 93 height 12
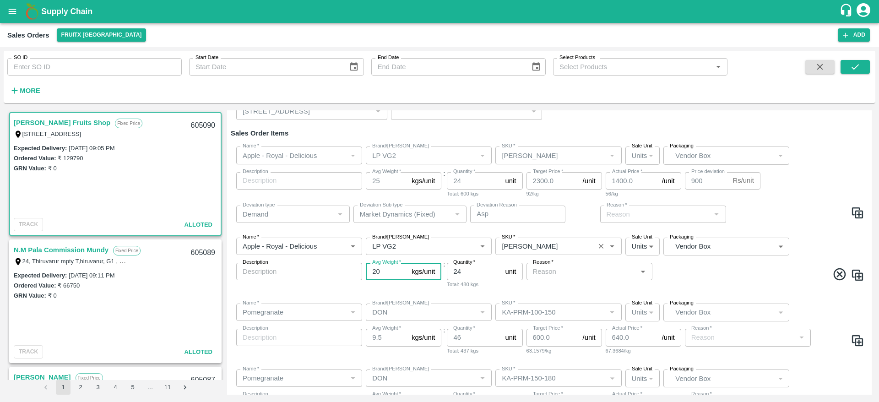
click at [574, 243] on input "SKU   *" at bounding box center [544, 246] width 93 height 12
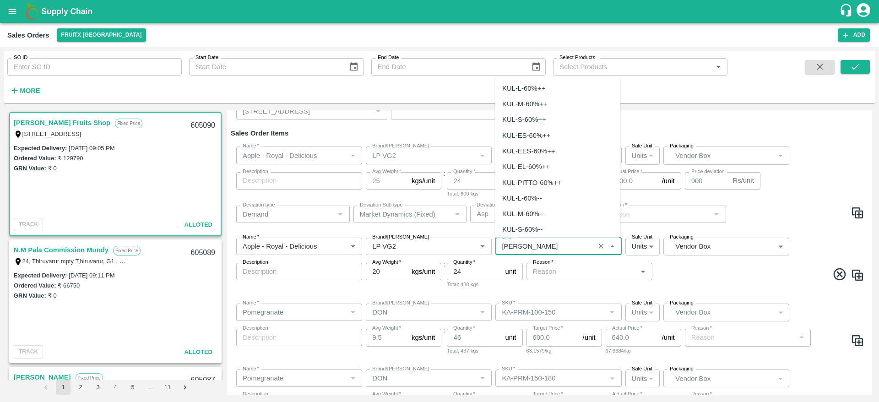
click at [574, 243] on input "SKU   *" at bounding box center [544, 246] width 93 height 12
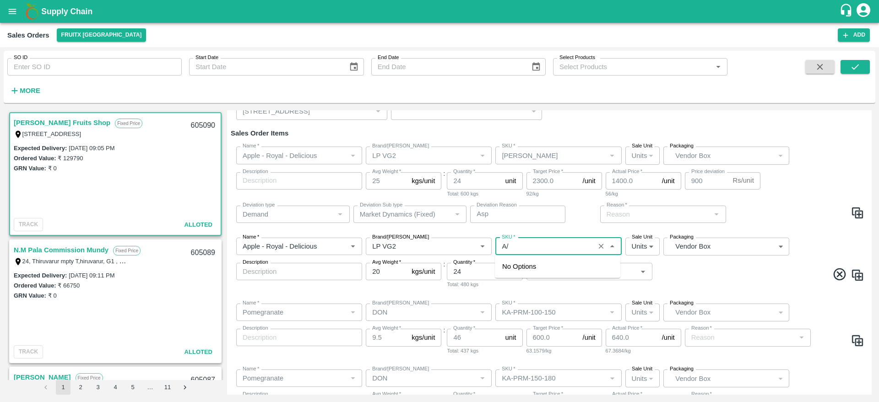
type input "A"
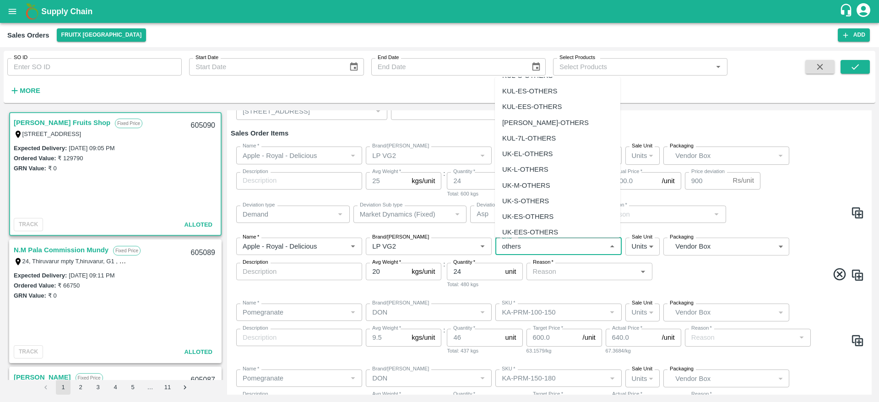
scroll to position [61, 0]
type input "others"
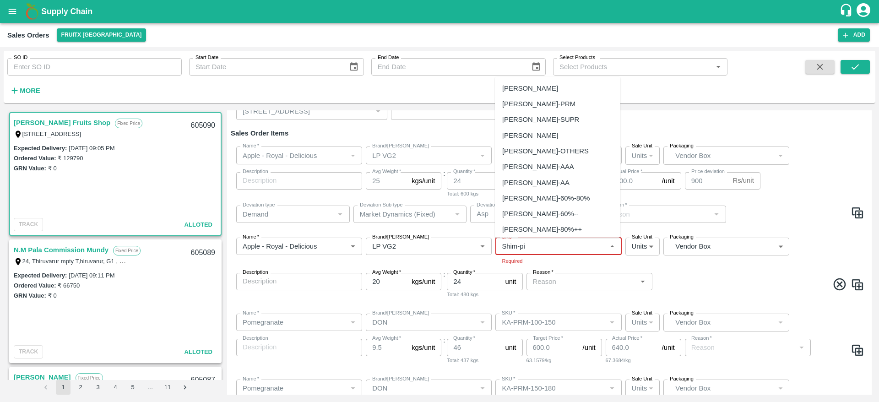
click at [571, 137] on div "[PERSON_NAME]" at bounding box center [557, 136] width 125 height 16
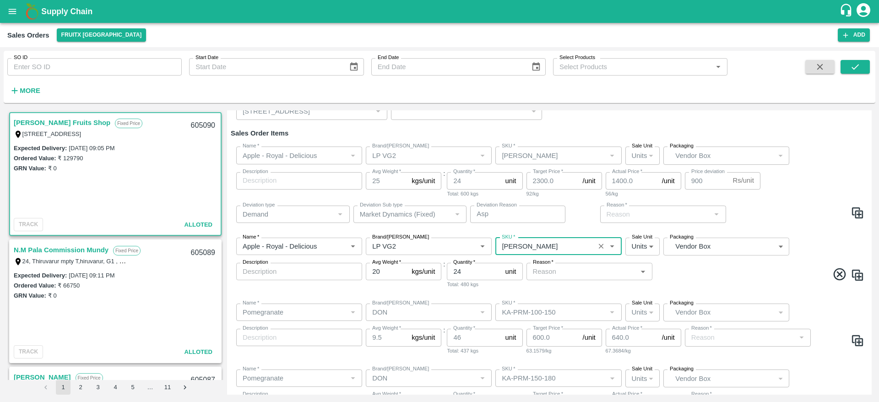
type input "[PERSON_NAME]"
click at [385, 273] on input "20" at bounding box center [387, 271] width 42 height 17
type input "25"
click at [474, 273] on input "24" at bounding box center [474, 271] width 54 height 17
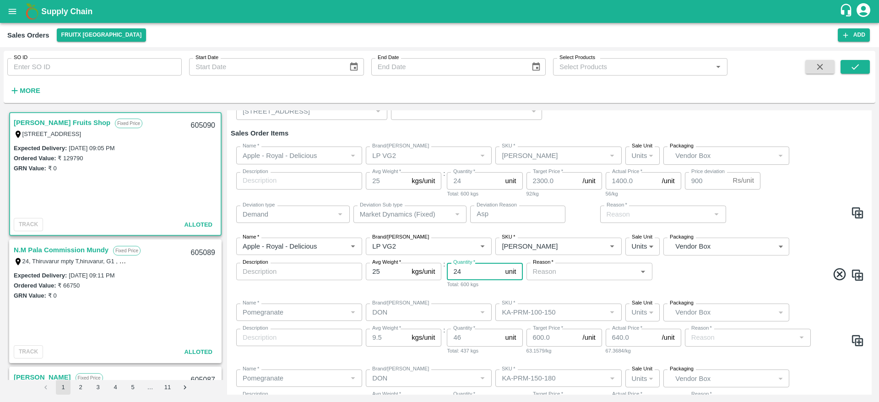
click at [474, 273] on input "24" at bounding box center [474, 271] width 54 height 17
type input "1"
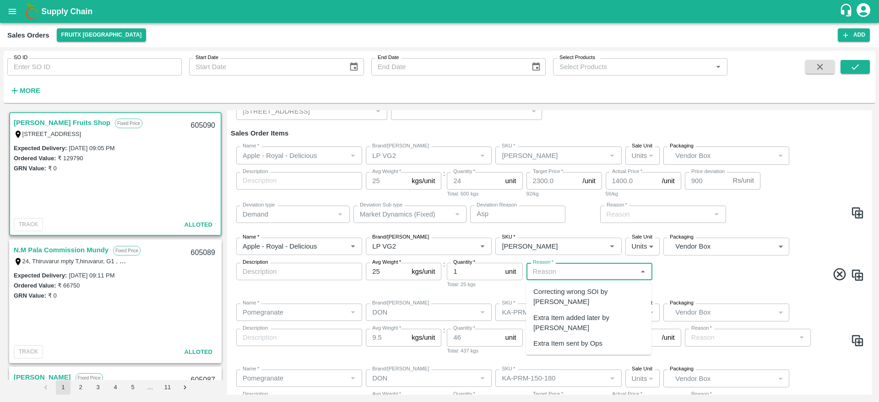
click at [609, 271] on input "Reason   *" at bounding box center [581, 272] width 105 height 12
click at [604, 313] on div "Extra Item added later by KAM" at bounding box center [588, 323] width 111 height 21
type input "Extra Item added later by KAM"
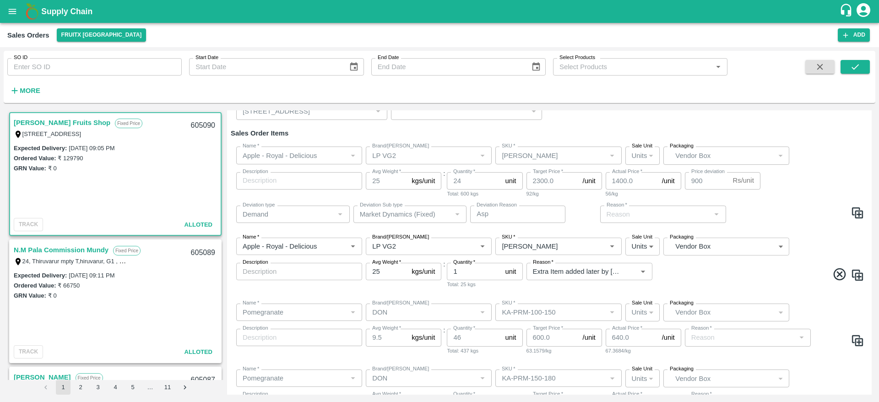
click at [682, 273] on span at bounding box center [759, 276] width 210 height 18
click at [841, 377] on div "Name   * Name   * Brand/Marka Brand/Marka SKU   * SKU   * Sale Unit Units 2 Sal…" at bounding box center [549, 395] width 637 height 66
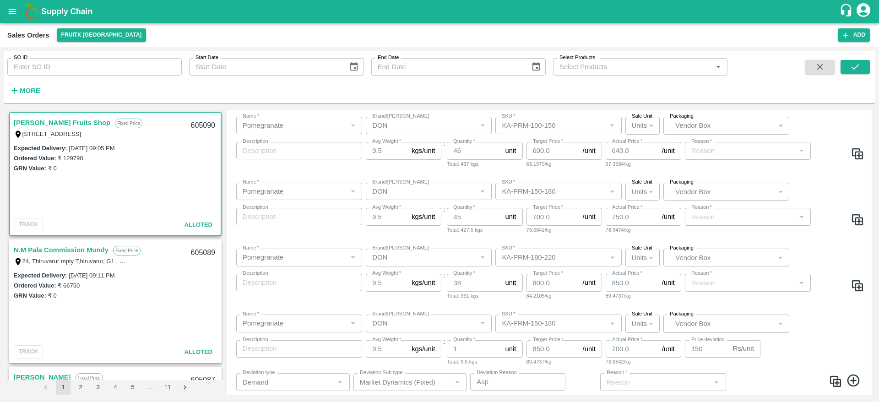
scroll to position [300, 0]
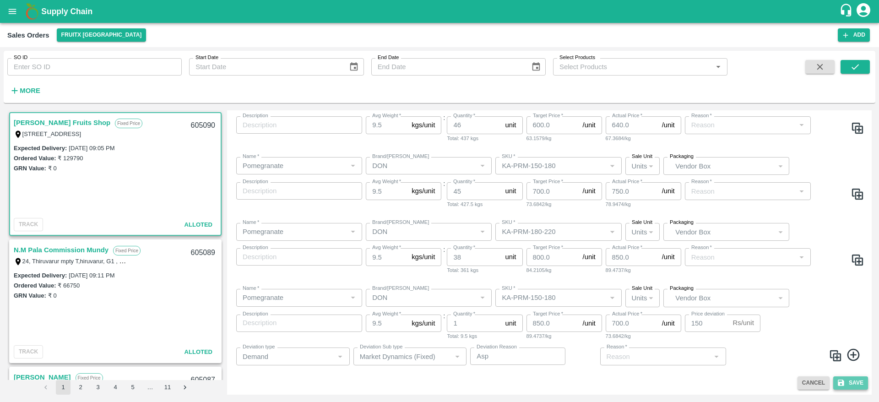
click at [858, 380] on button "Save" at bounding box center [850, 382] width 35 height 13
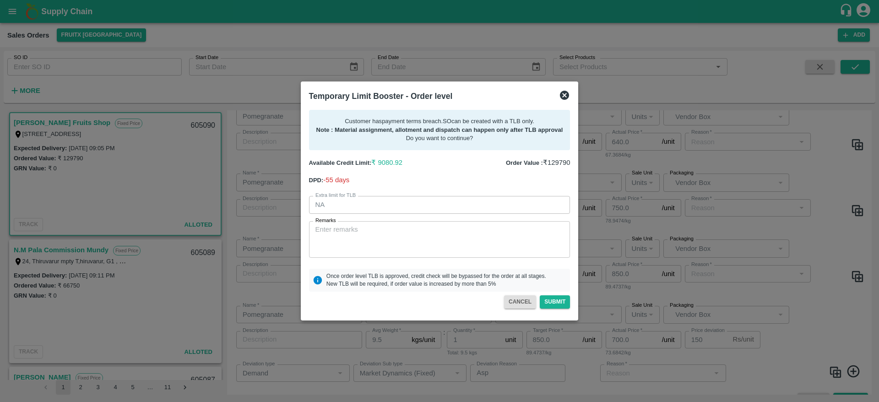
scroll to position [317, 0]
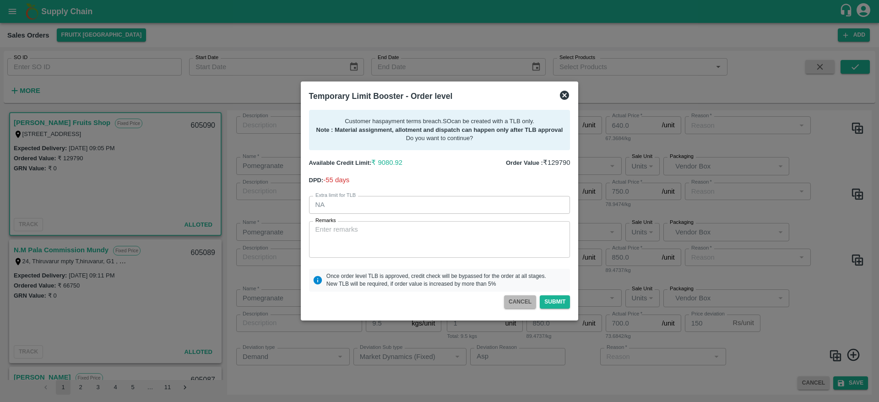
click at [521, 299] on button "CANCEL" at bounding box center [520, 301] width 32 height 13
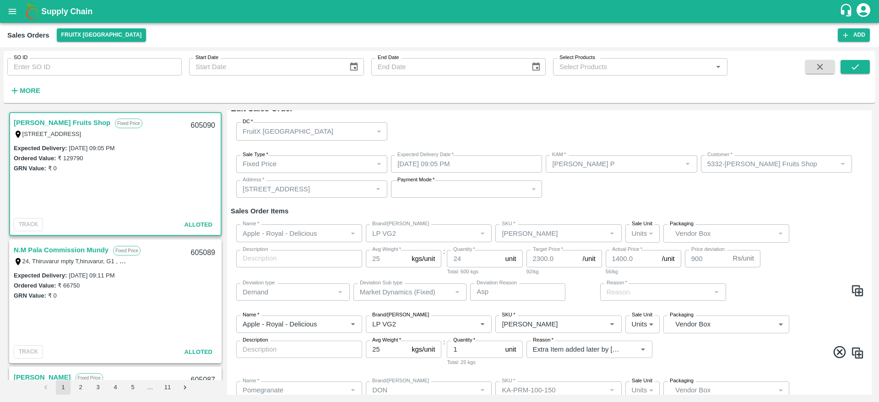
scroll to position [0, 0]
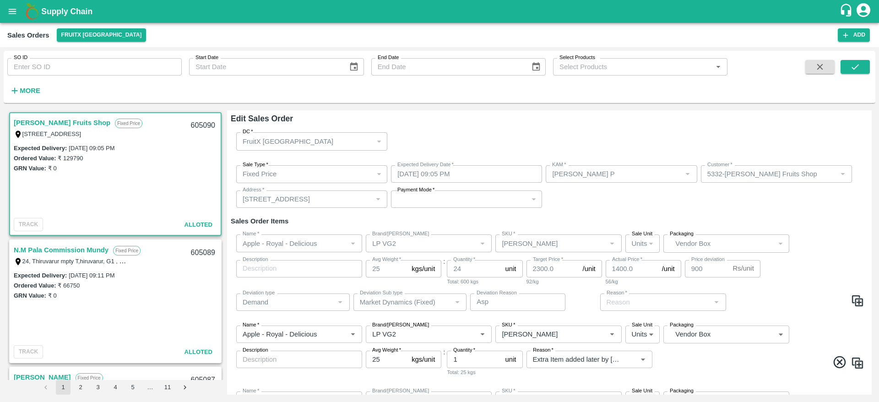
click at [840, 364] on icon at bounding box center [839, 362] width 12 height 12
type input "Pomegranate"
type input "DON"
type input "KA-PRM-100-150"
type input "9.5"
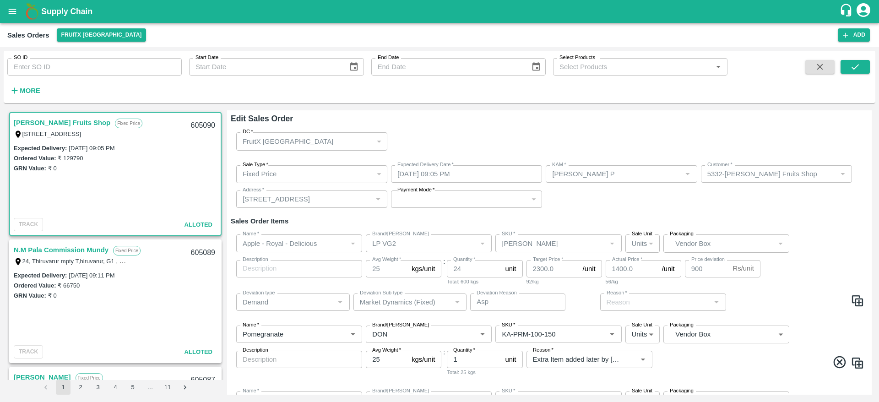
type input "46"
type input "KA-PRM-150-180"
type input "45"
type input "700.0"
type input "750.0"
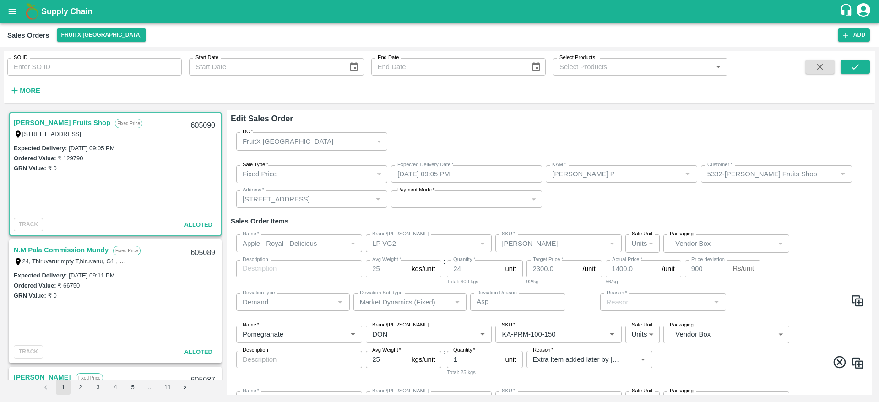
type input "KA-PRM-180-220"
type input "38"
type input "800.0"
type input "850.0"
type input "KA-PRM-150-180"
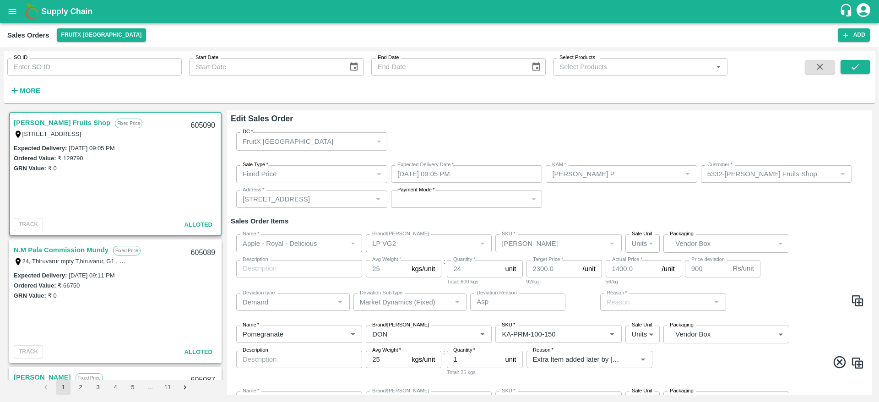
type input "1"
type input "850.0"
type input "700.0"
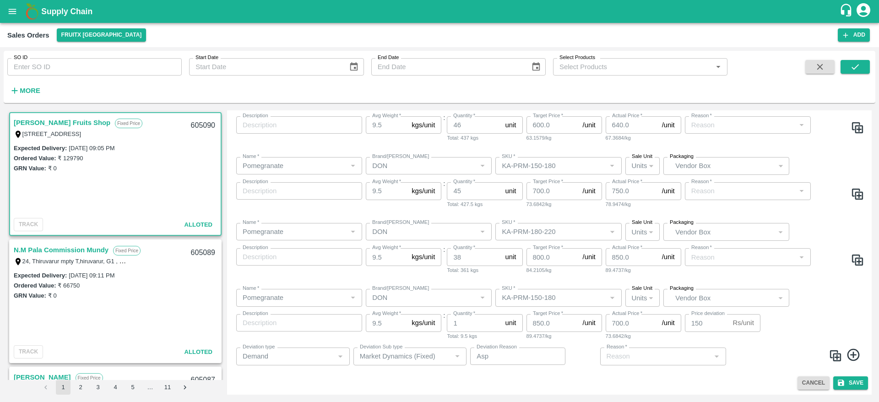
click at [60, 117] on link "[PERSON_NAME] Fruits Shop" at bounding box center [62, 123] width 97 height 12
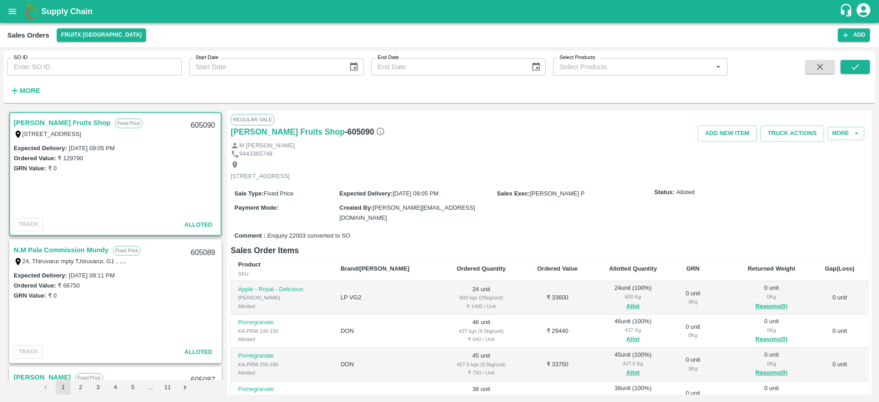
click at [195, 126] on div "605090" at bounding box center [202, 126] width 35 height 22
copy div "605090"
click at [791, 132] on button "Truck Actions" at bounding box center [792, 133] width 64 height 16
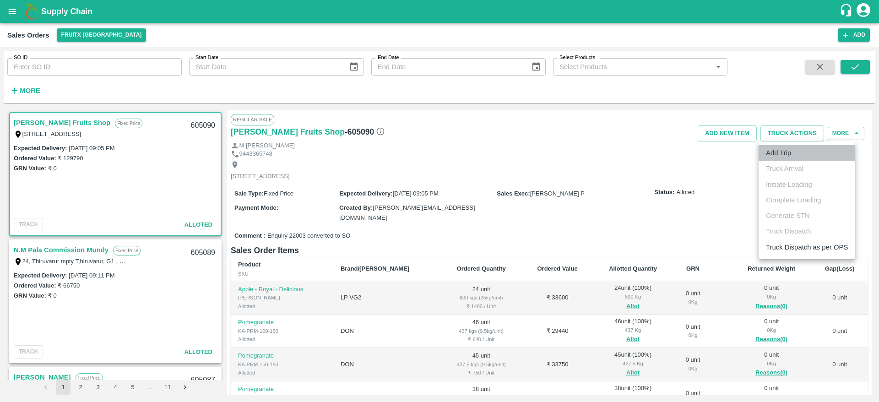
click at [789, 147] on li "Add Trip" at bounding box center [807, 153] width 97 height 16
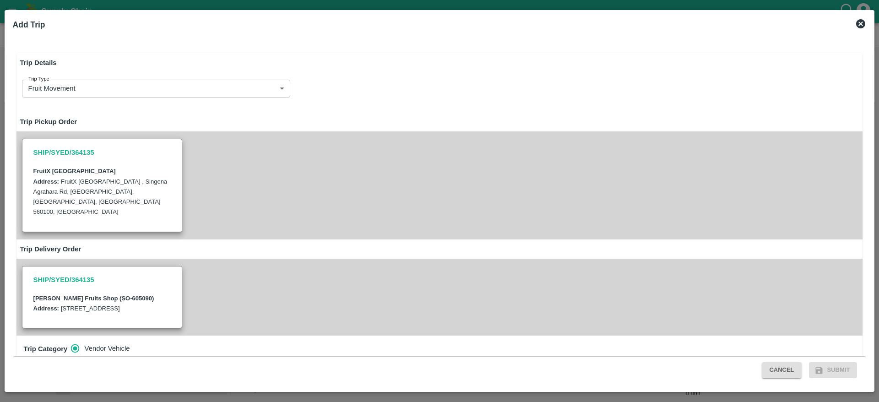
radio input "true"
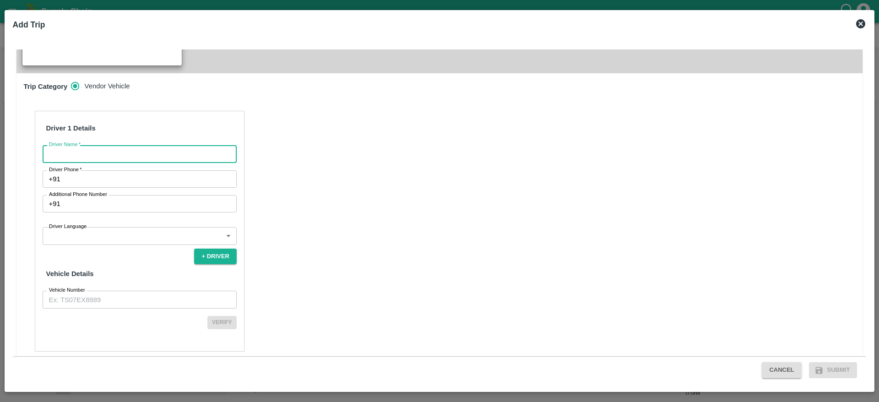
click at [185, 152] on input "Driver Name   *" at bounding box center [140, 153] width 194 height 17
type input "[PERSON_NAME]"
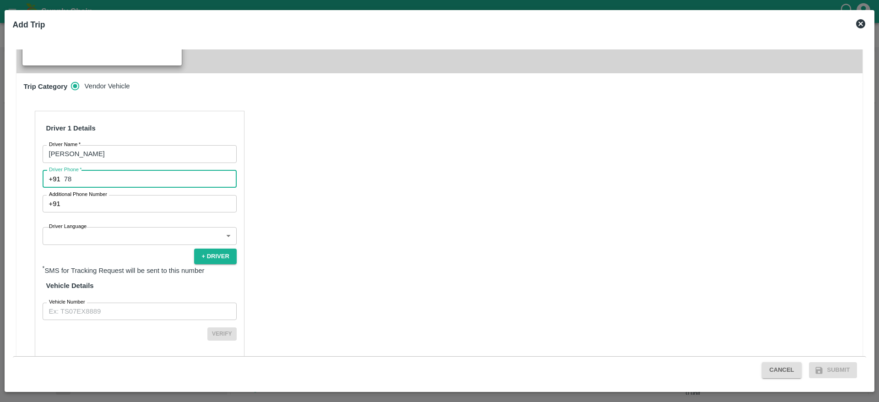
type input "7826860807"
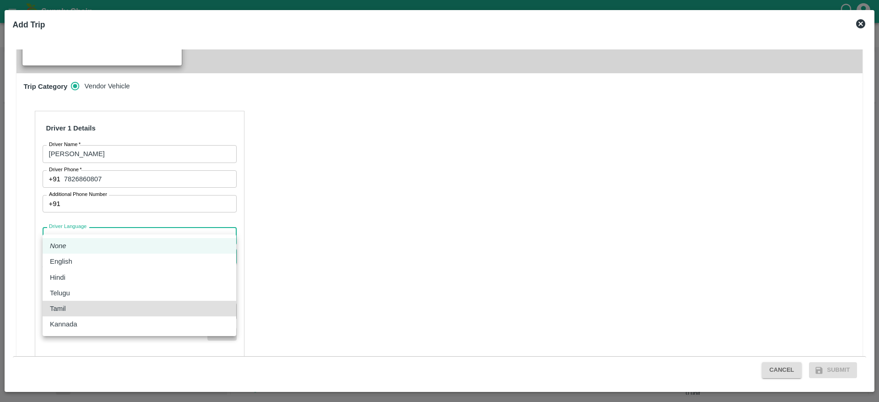
type input "ta"
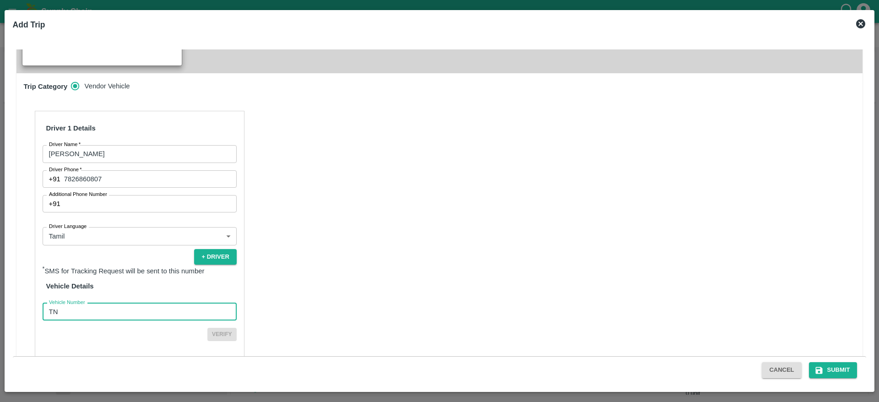
type input "TN31CA3674"
click at [207, 328] on button "Verify" at bounding box center [221, 334] width 29 height 13
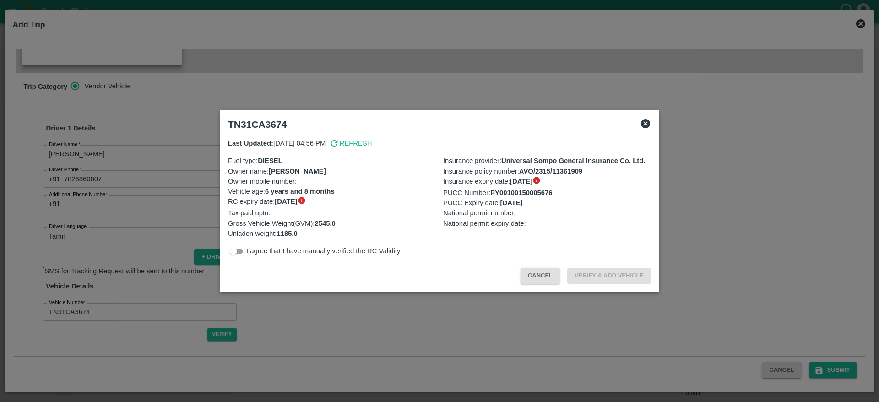
click at [259, 253] on p "I agree that I have manually verified the RC Validity" at bounding box center [323, 251] width 154 height 10
click at [239, 250] on input "checkbox" at bounding box center [233, 251] width 33 height 11
checkbox input "true"
click at [617, 272] on button "Verify & Add Vehicle" at bounding box center [609, 276] width 84 height 16
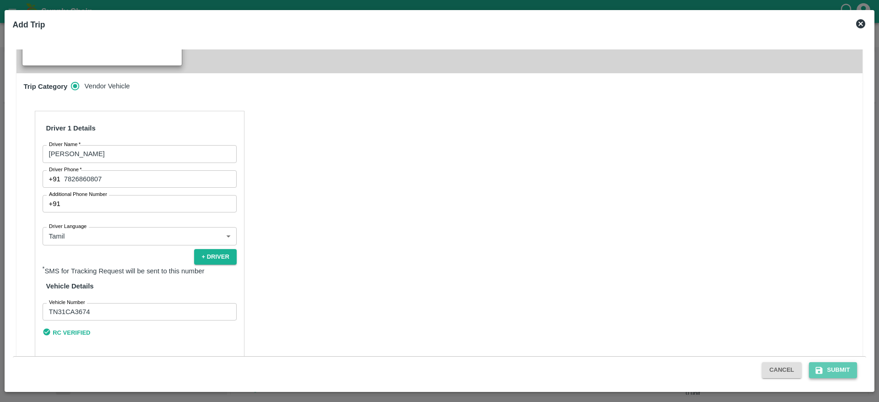
click at [833, 369] on button "Submit" at bounding box center [833, 370] width 49 height 16
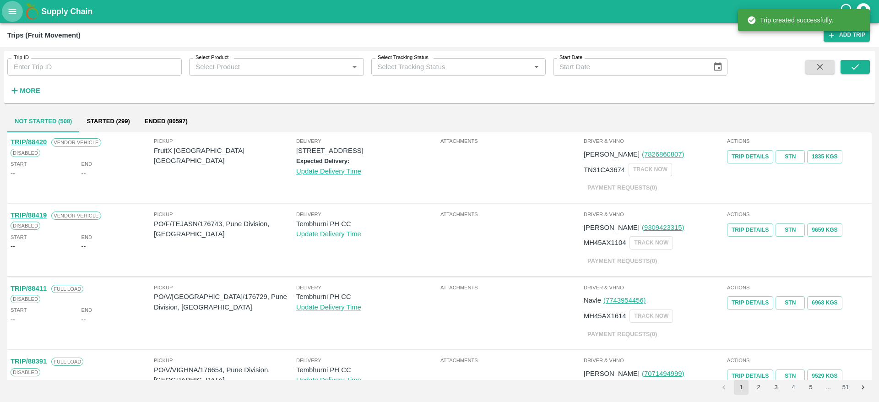
click at [12, 12] on icon "open drawer" at bounding box center [12, 11] width 10 height 10
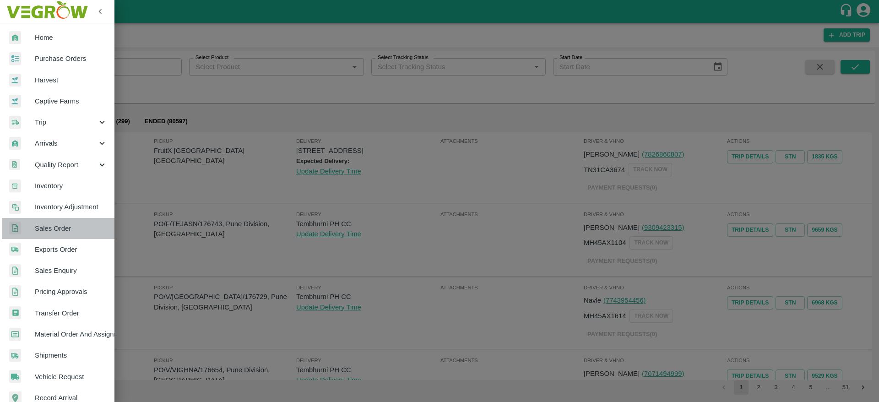
click at [65, 224] on span "Sales Order" at bounding box center [71, 228] width 72 height 10
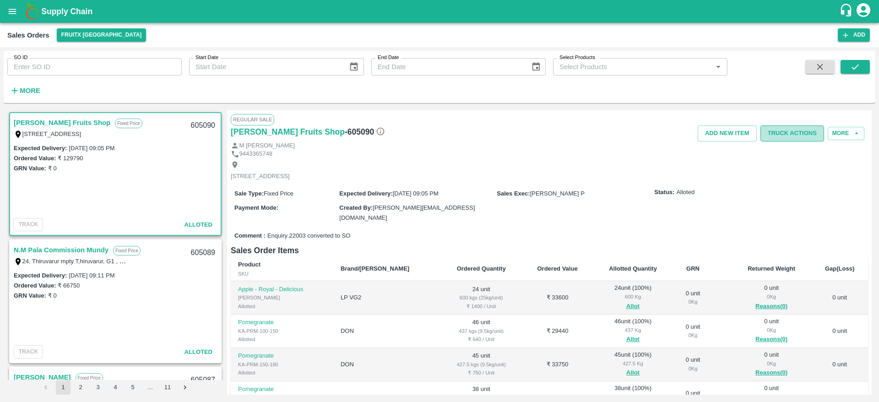
click at [811, 139] on button "Truck Actions" at bounding box center [792, 133] width 64 height 16
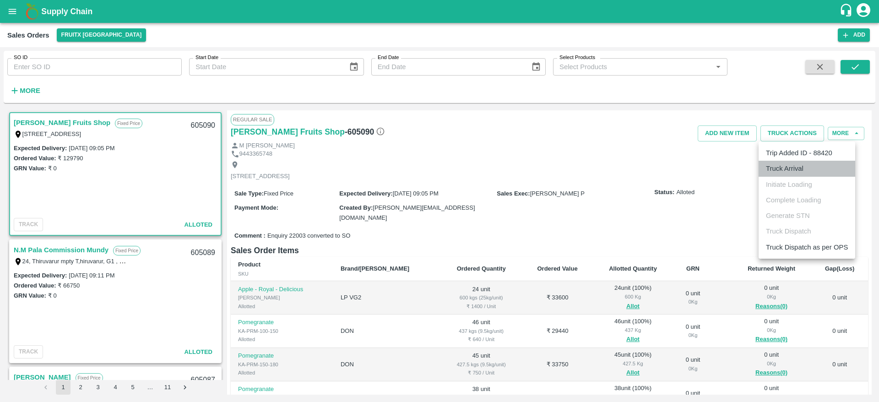
click at [795, 172] on li "Truck Arrival" at bounding box center [807, 169] width 97 height 16
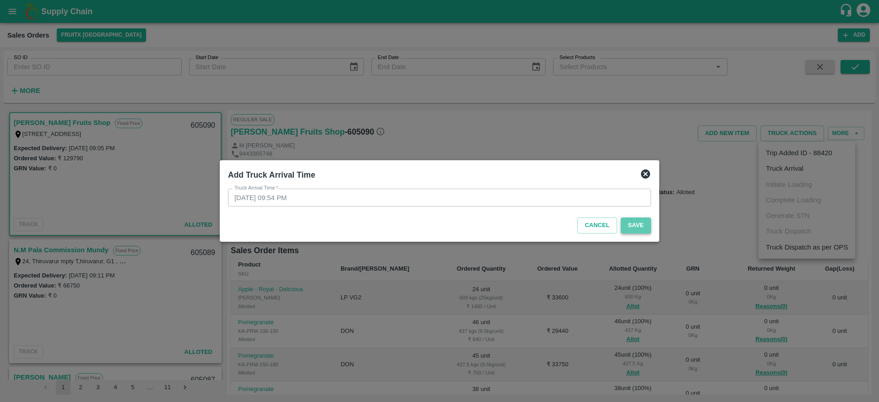
click at [636, 227] on button "Save" at bounding box center [636, 225] width 30 height 16
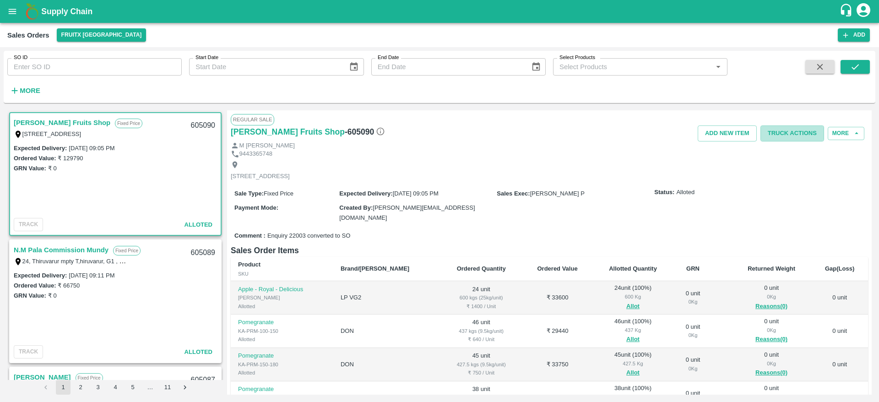
click at [785, 133] on button "Truck Actions" at bounding box center [792, 133] width 64 height 16
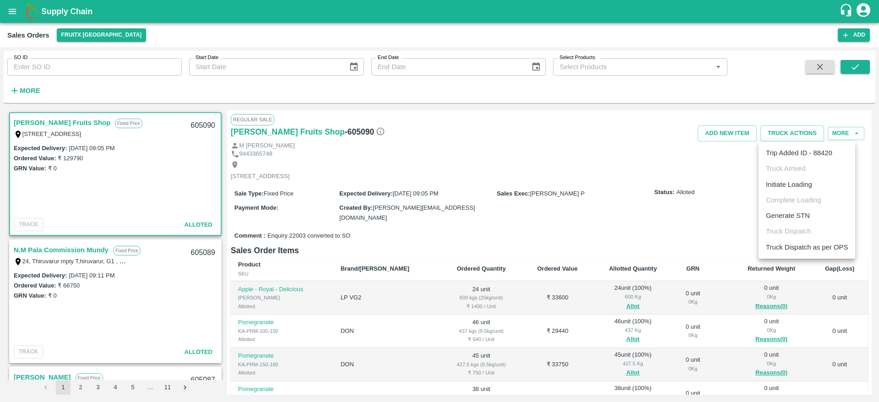
drag, startPoint x: 785, startPoint y: 133, endPoint x: 804, endPoint y: 188, distance: 57.9
click at [804, 188] on div "Trip Added ID - 88420 Truck Arrived Initiate Loading Complete Loading Generate …" at bounding box center [439, 201] width 879 height 402
click at [804, 188] on li "Initiate Loading" at bounding box center [807, 185] width 97 height 16
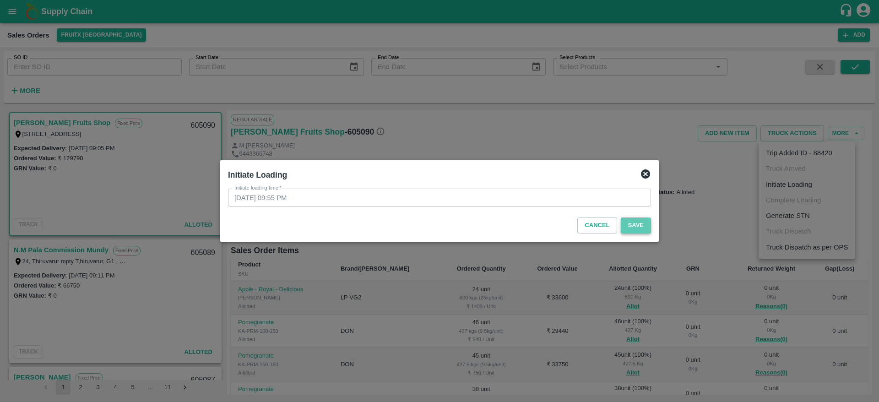
click at [625, 228] on button "Save" at bounding box center [636, 225] width 30 height 16
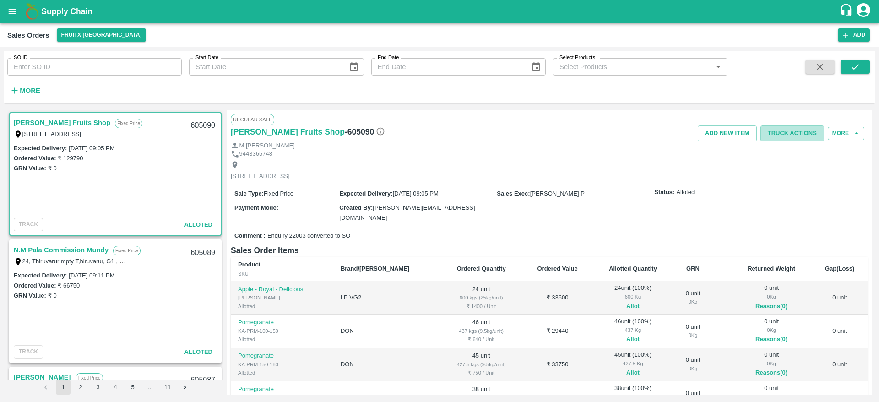
click at [800, 126] on button "Truck Actions" at bounding box center [792, 133] width 64 height 16
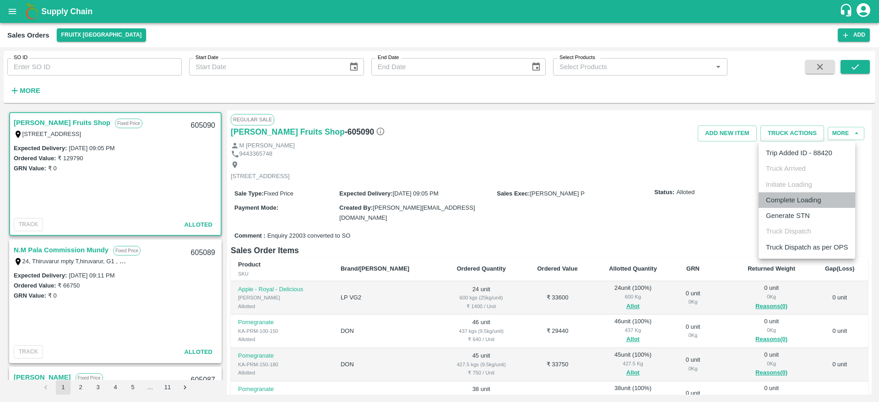
click at [796, 197] on li "Complete Loading" at bounding box center [807, 200] width 97 height 16
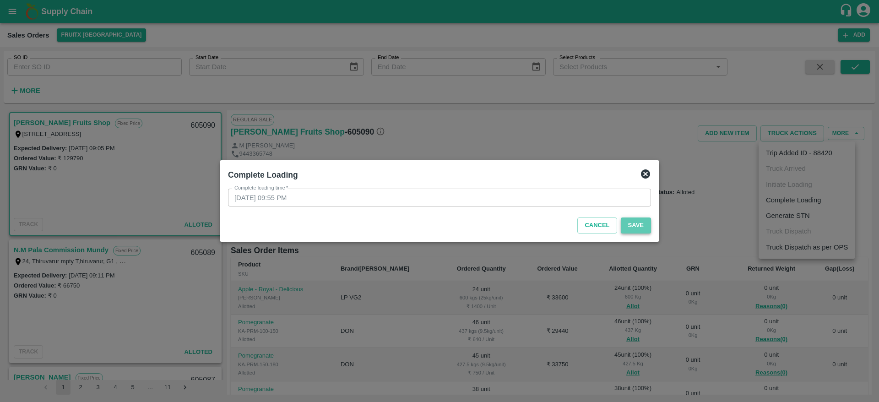
click at [640, 231] on button "Save" at bounding box center [636, 225] width 30 height 16
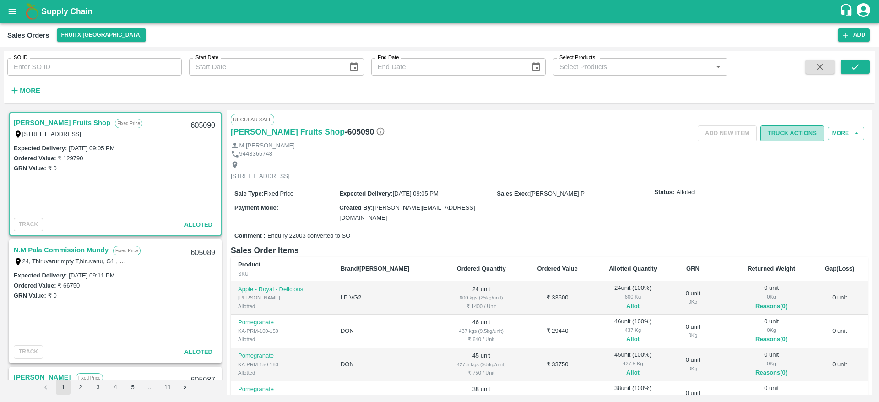
click at [802, 132] on button "Truck Actions" at bounding box center [792, 133] width 64 height 16
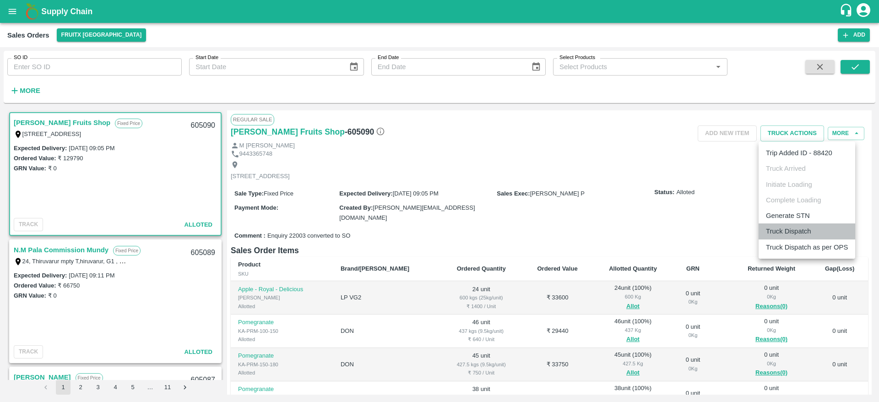
click at [782, 231] on li "Truck Dispatch" at bounding box center [807, 231] width 97 height 16
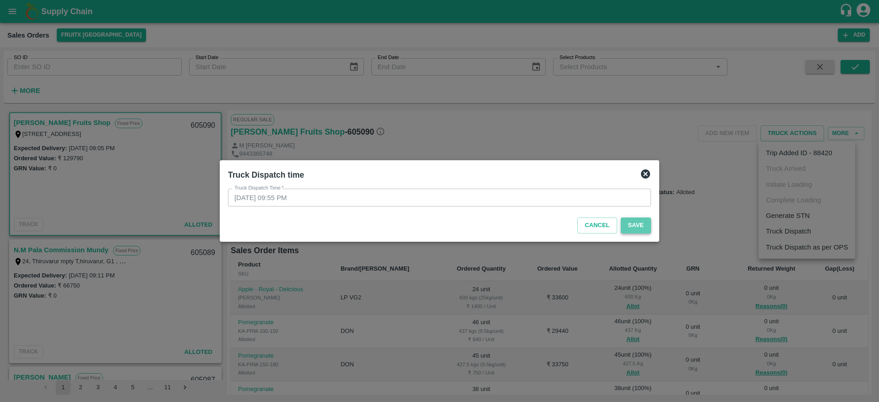
click at [639, 225] on button "Save" at bounding box center [636, 225] width 30 height 16
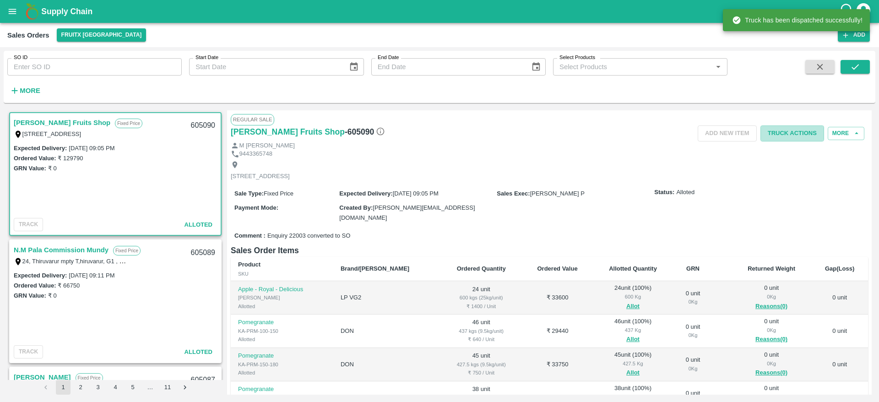
click at [794, 128] on button "Truck Actions" at bounding box center [792, 133] width 64 height 16
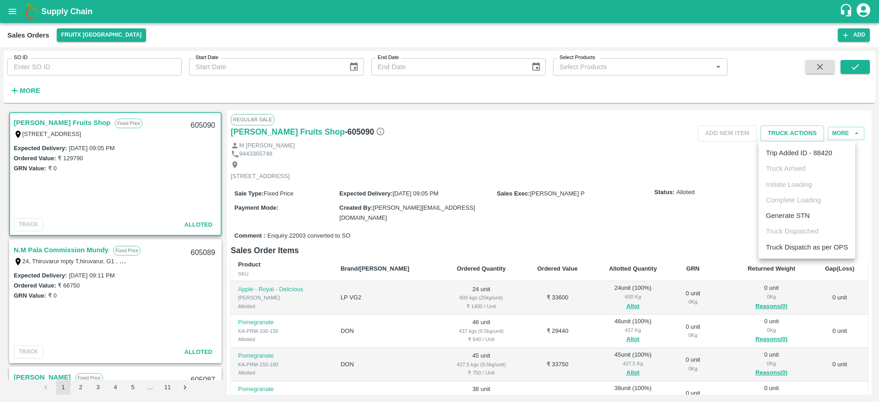
drag, startPoint x: 781, startPoint y: 238, endPoint x: 781, endPoint y: 244, distance: 6.0
click at [781, 244] on ul "Trip Added ID - 88420 Truck Arrived Initiate Loading Complete Loading Generate …" at bounding box center [807, 199] width 97 height 117
click at [781, 244] on li "Truck Dispatch as per OPS" at bounding box center [807, 247] width 97 height 16
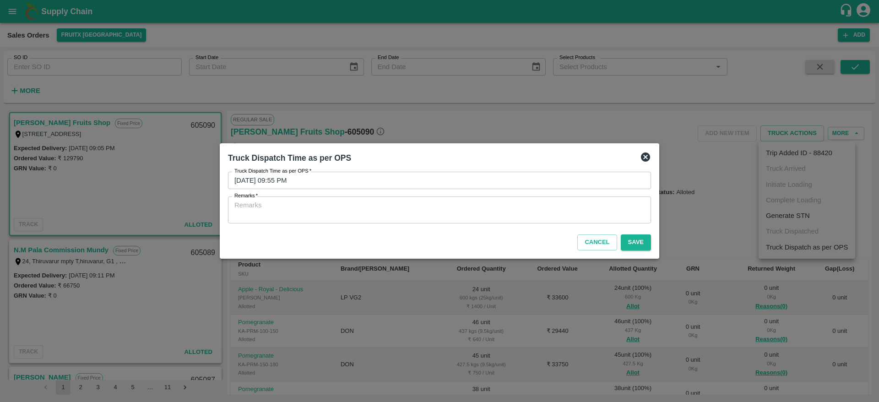
click at [565, 198] on div "x Remarks" at bounding box center [439, 209] width 423 height 27
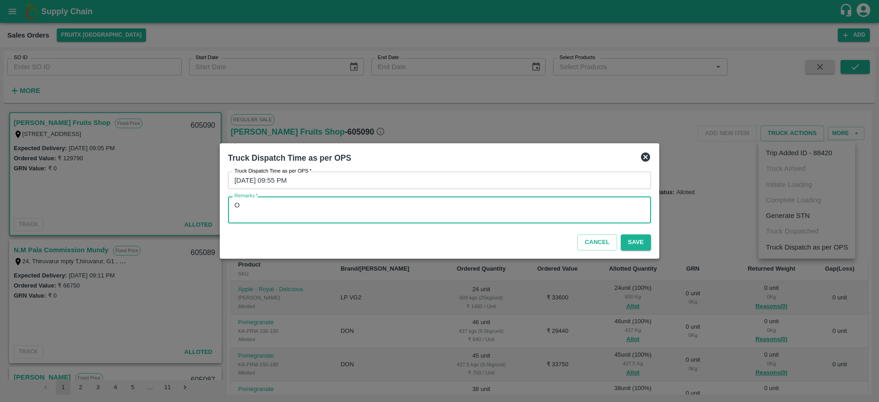
type textarea "O"
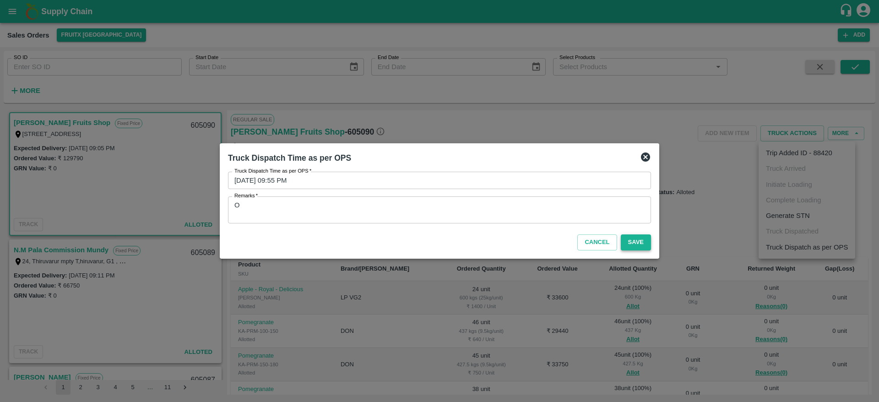
click at [626, 243] on button "Save" at bounding box center [636, 242] width 30 height 16
